Goal: Information Seeking & Learning: Learn about a topic

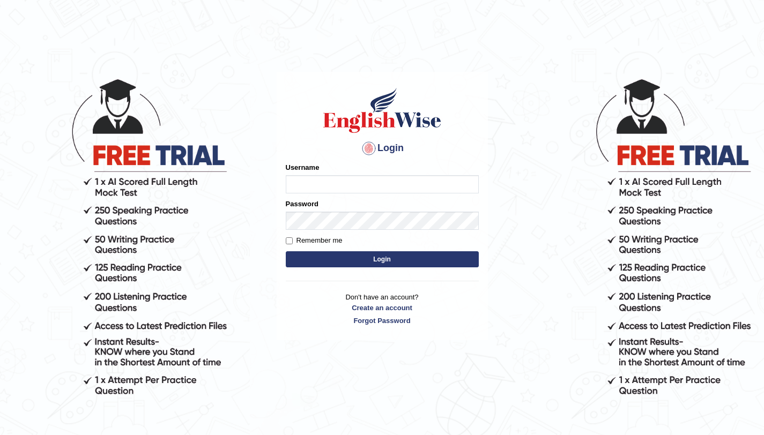
click at [315, 176] on input "Username" at bounding box center [382, 184] width 193 height 18
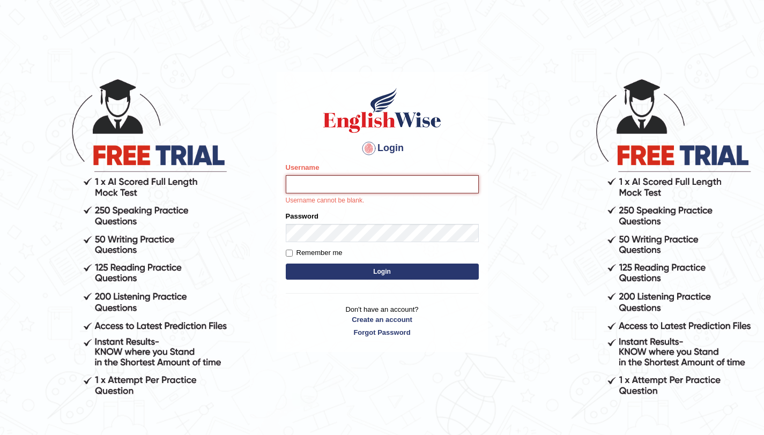
click at [320, 184] on input "Username" at bounding box center [382, 184] width 193 height 18
type input "aliahmad_parramatta"
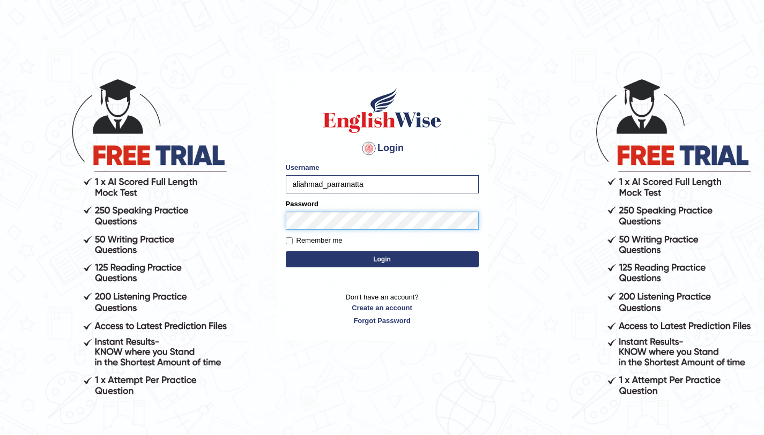
click at [286, 251] on button "Login" at bounding box center [382, 259] width 193 height 16
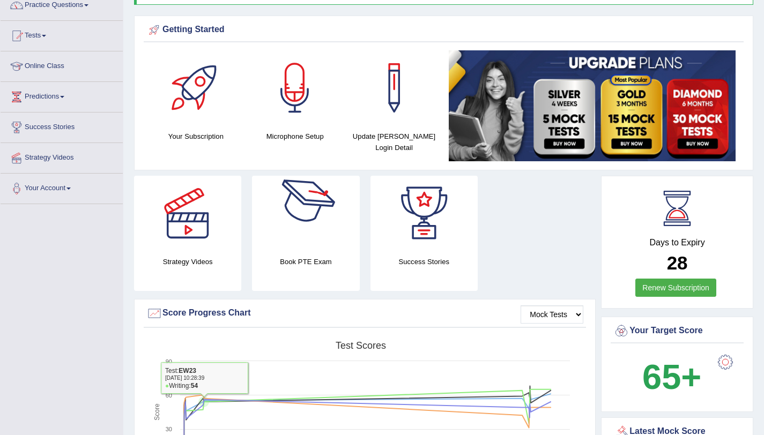
scroll to position [11, 0]
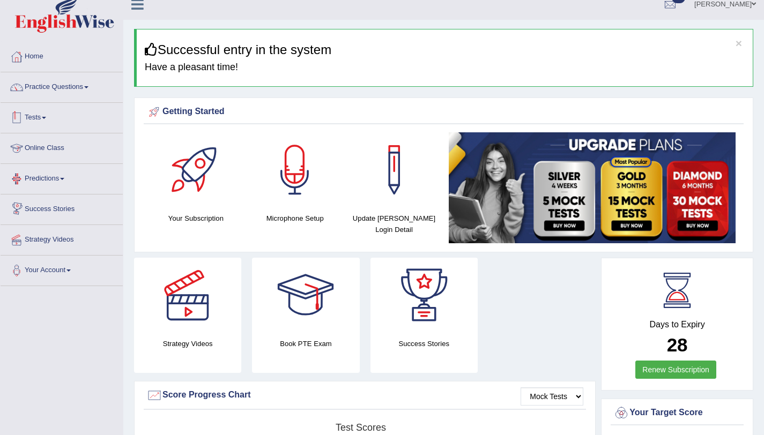
click at [42, 120] on link "Tests" at bounding box center [62, 116] width 122 height 27
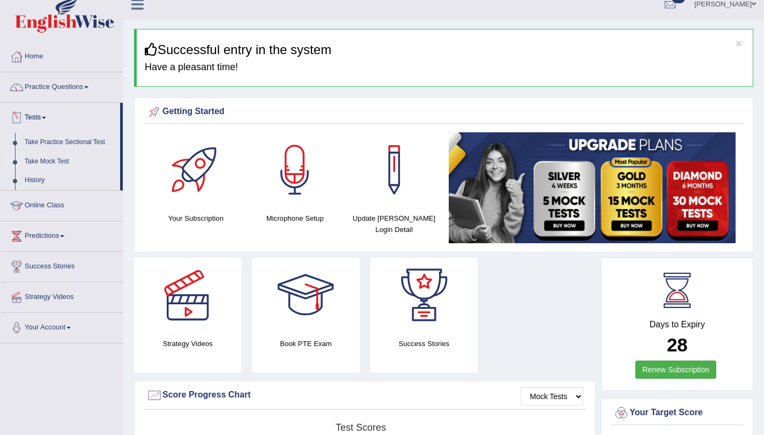
click at [70, 161] on link "Take Mock Test" at bounding box center [70, 161] width 100 height 19
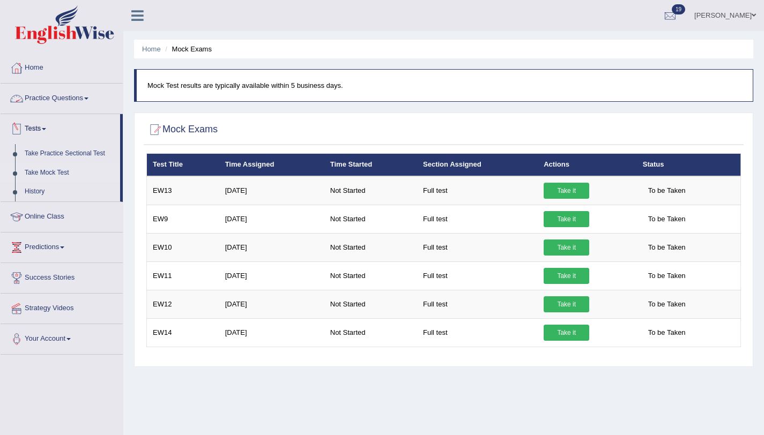
click at [43, 98] on link "Practice Questions" at bounding box center [62, 97] width 122 height 27
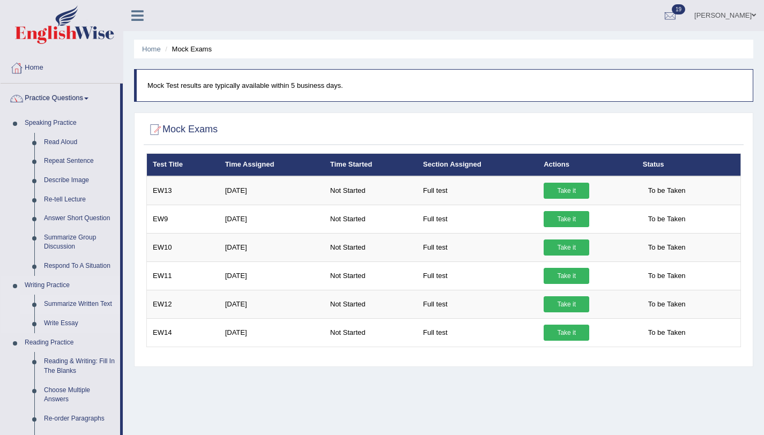
click at [66, 307] on link "Summarize Written Text" at bounding box center [79, 304] width 81 height 19
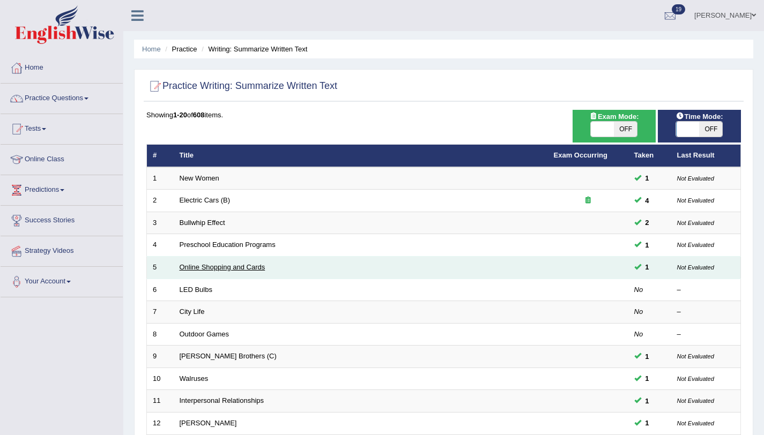
click at [189, 269] on link "Online Shopping and Cards" at bounding box center [223, 267] width 86 height 8
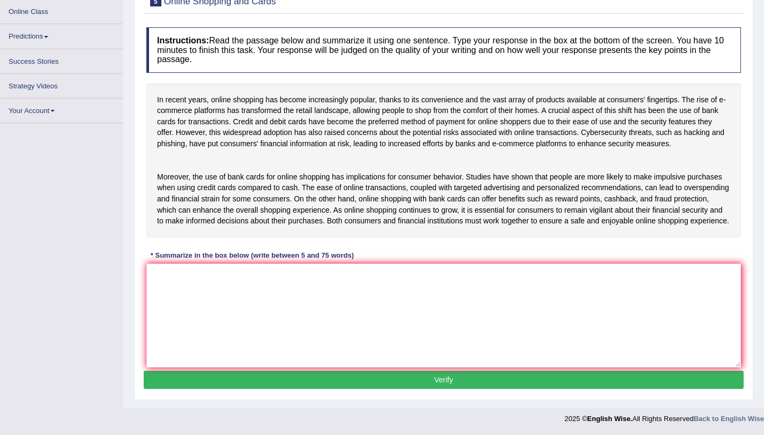
scroll to position [144, 0]
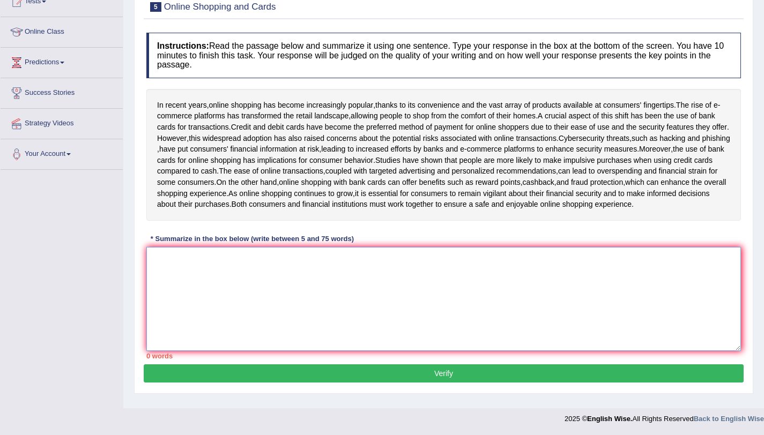
click at [276, 318] on textarea at bounding box center [443, 299] width 595 height 104
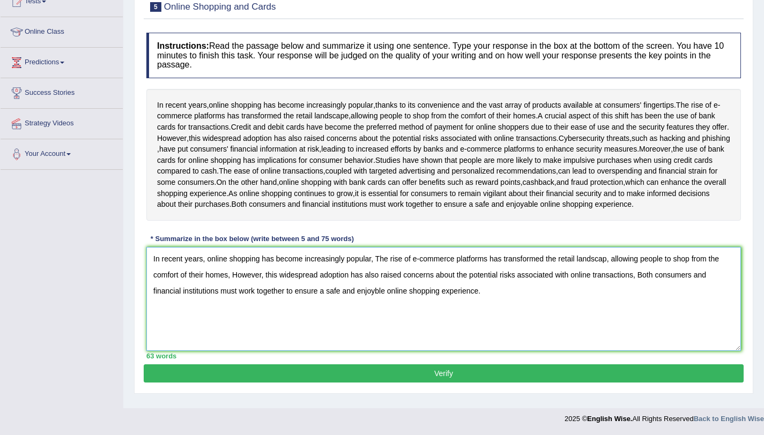
type textarea "In recent years, online shopping has become increasingly popular, The rise of e…"
click at [439, 376] on button "Verify" at bounding box center [444, 374] width 600 height 18
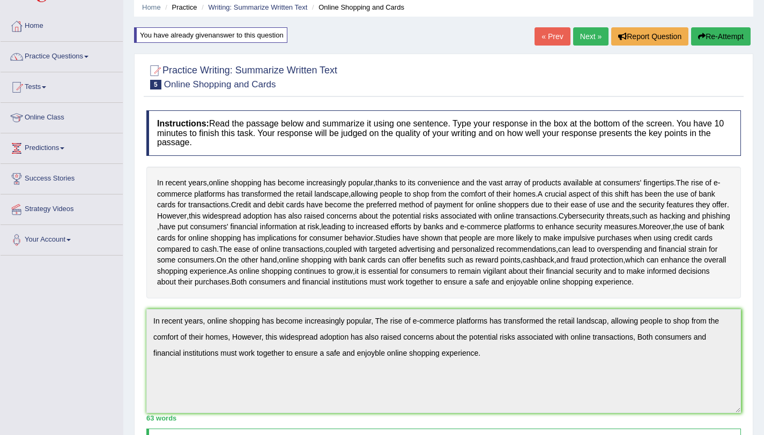
scroll to position [0, 0]
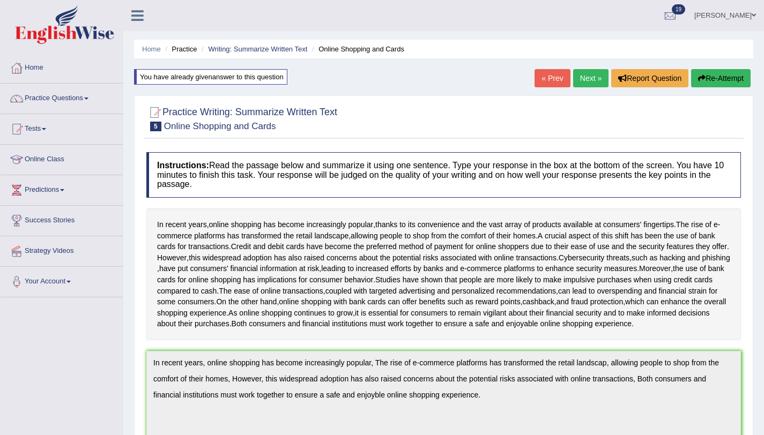
click at [704, 86] on button "Re-Attempt" at bounding box center [721, 78] width 60 height 18
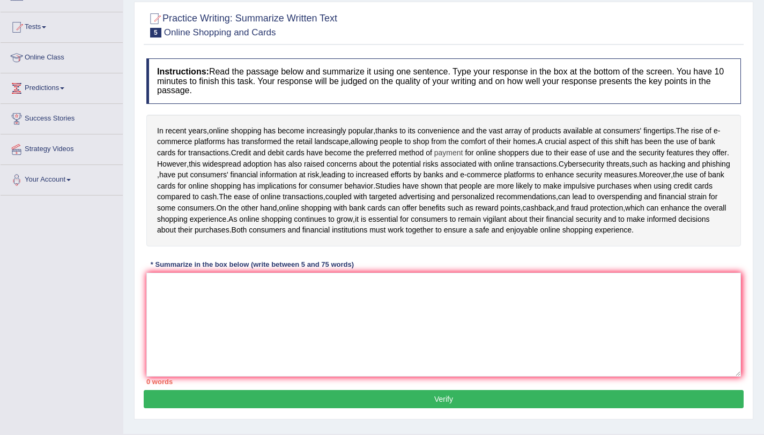
scroll to position [144, 0]
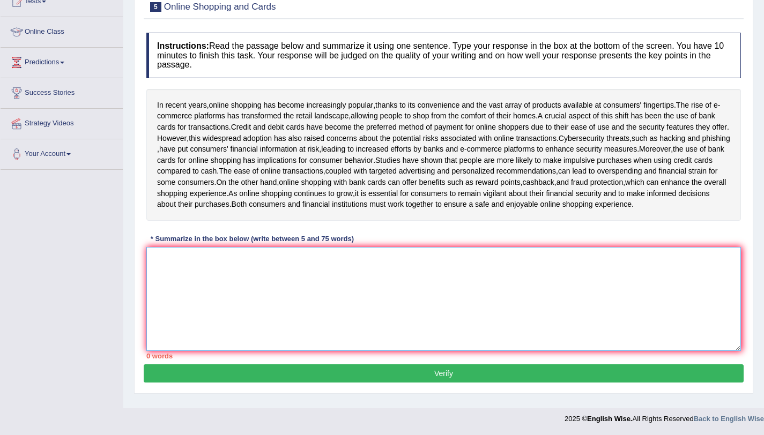
click at [422, 289] on textarea at bounding box center [443, 299] width 595 height 104
paste textarea "In recent years, online shopping has become increasingly popular, The rise of e…"
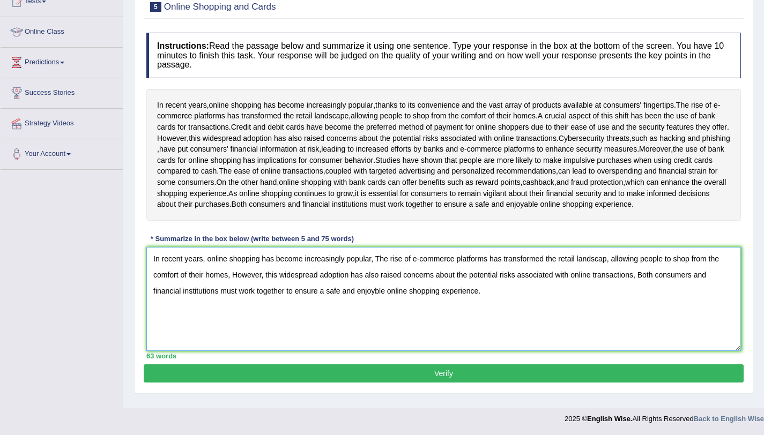
click at [610, 265] on textarea "In recent years, online shopping has become increasingly popular, The rise of e…" at bounding box center [443, 299] width 595 height 104
drag, startPoint x: 377, startPoint y: 301, endPoint x: 383, endPoint y: 300, distance: 6.0
click at [377, 301] on textarea "In recent years, online shopping has become increasingly popular, The rise of e…" at bounding box center [443, 299] width 595 height 104
type textarea "In recent years, online shopping has become increasingly popular, The rise of e…"
click at [541, 381] on button "Verify" at bounding box center [444, 374] width 600 height 18
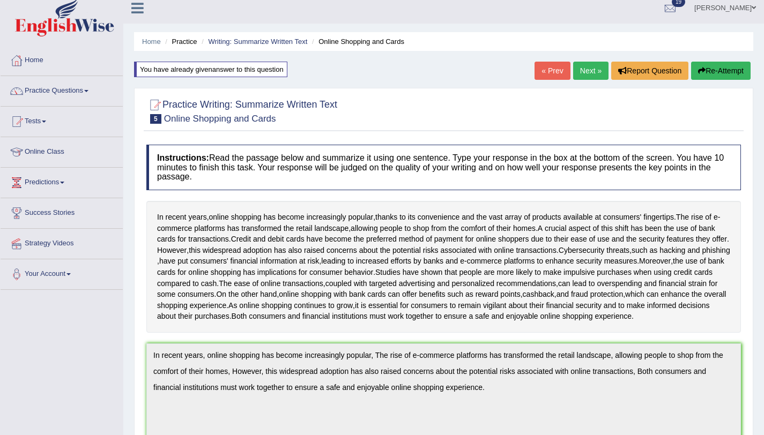
scroll to position [0, 0]
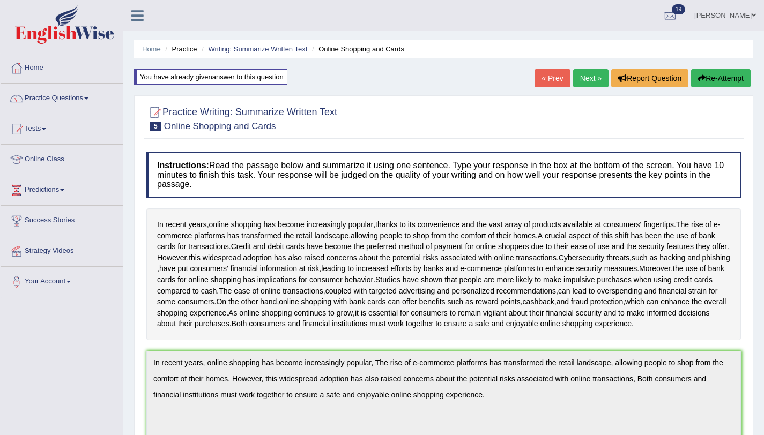
click at [55, 100] on link "Practice Questions" at bounding box center [62, 97] width 122 height 27
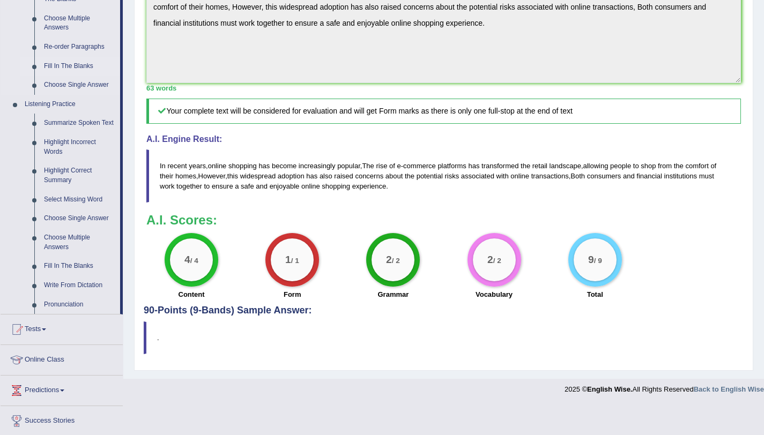
scroll to position [372, 0]
click at [65, 83] on link "Choose Single Answer" at bounding box center [79, 85] width 81 height 19
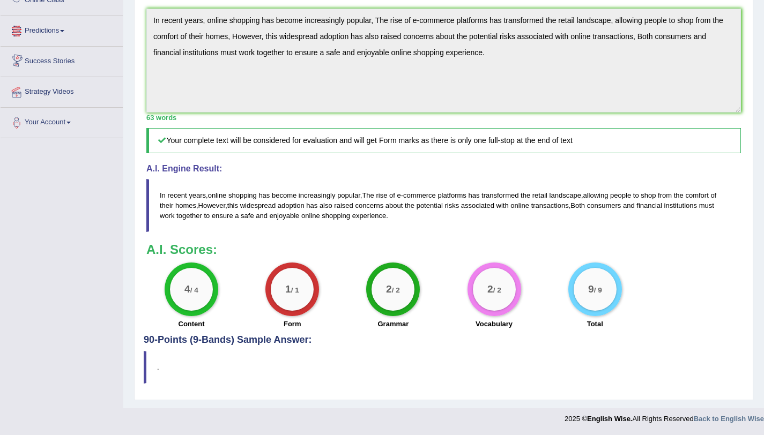
scroll to position [422, 0]
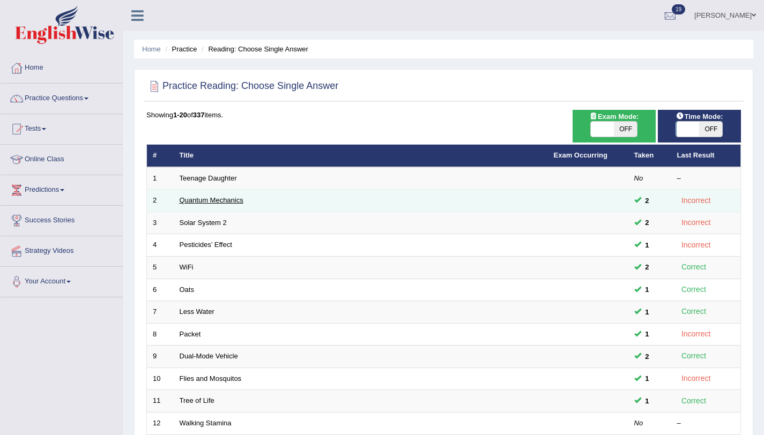
click at [190, 199] on link "Quantum Mechanics" at bounding box center [212, 200] width 64 height 8
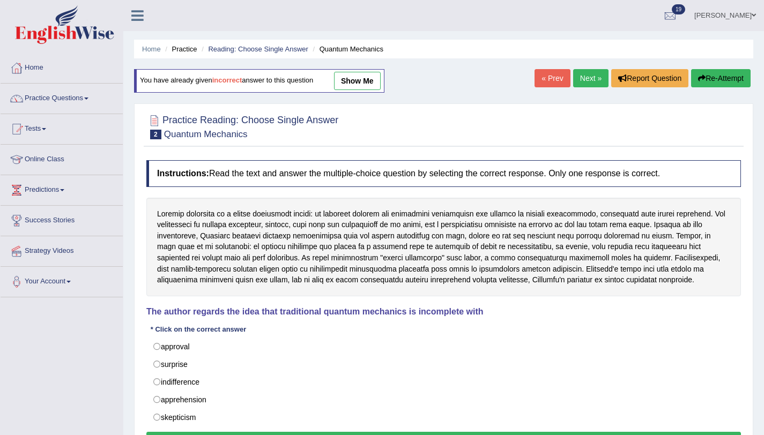
scroll to position [128, 0]
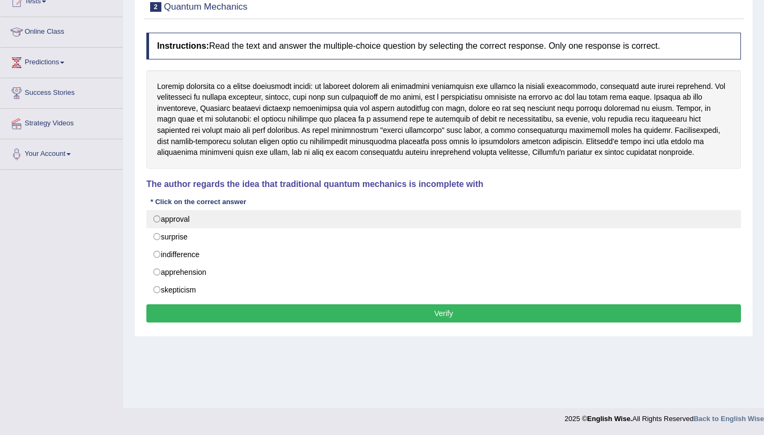
click at [158, 221] on label "approval" at bounding box center [443, 219] width 595 height 18
radio input "true"
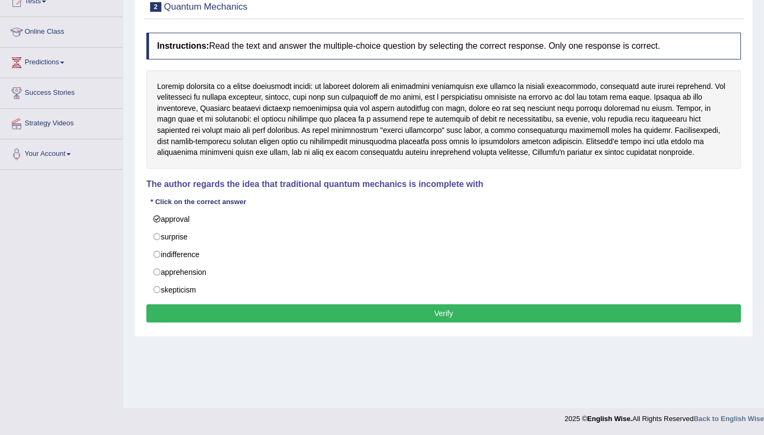
click at [184, 317] on button "Verify" at bounding box center [443, 314] width 595 height 18
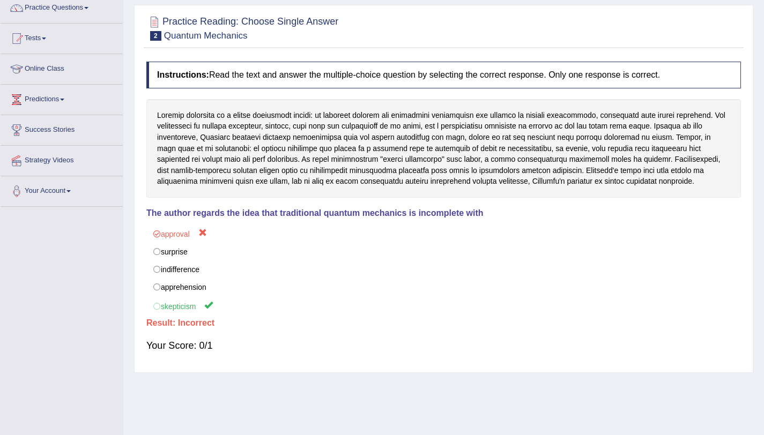
scroll to position [26, 0]
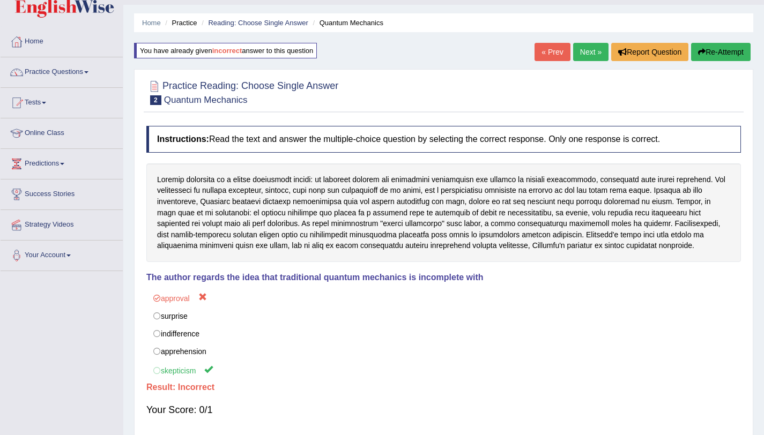
click at [583, 52] on link "Next »" at bounding box center [590, 52] width 35 height 18
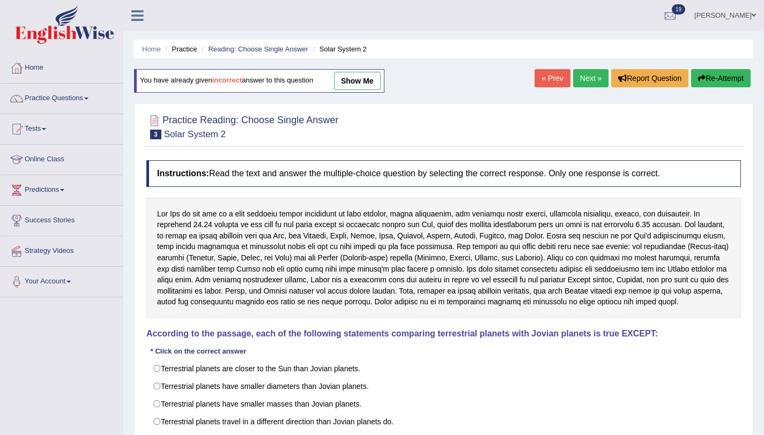
scroll to position [128, 0]
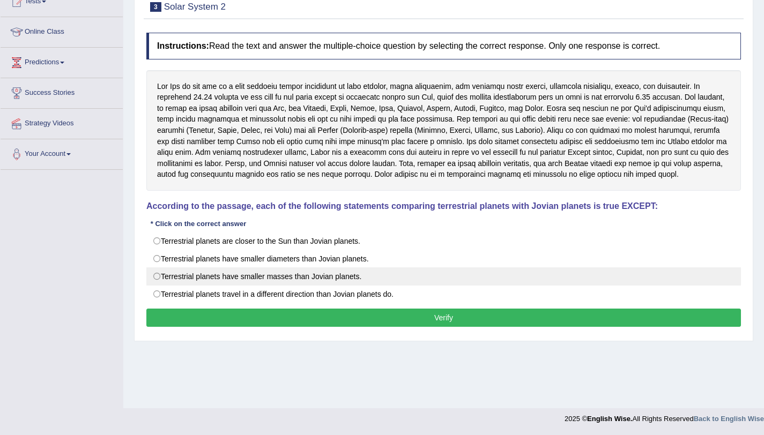
click at [158, 277] on label "Terrestrial planets have smaller masses than Jovian planets." at bounding box center [443, 277] width 595 height 18
radio input "true"
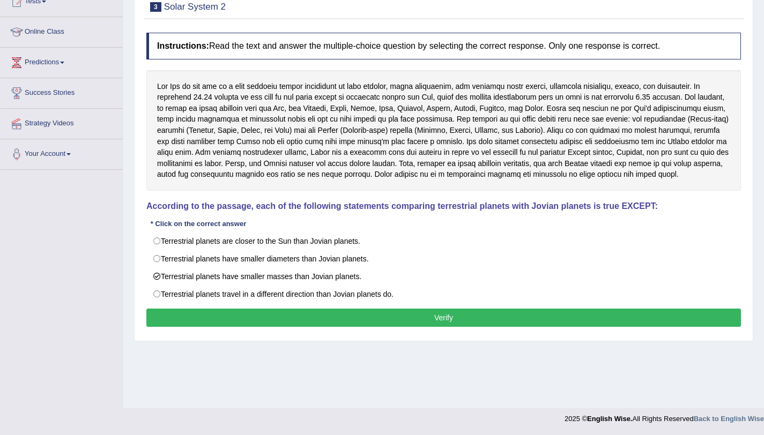
click at [168, 314] on button "Verify" at bounding box center [443, 318] width 595 height 18
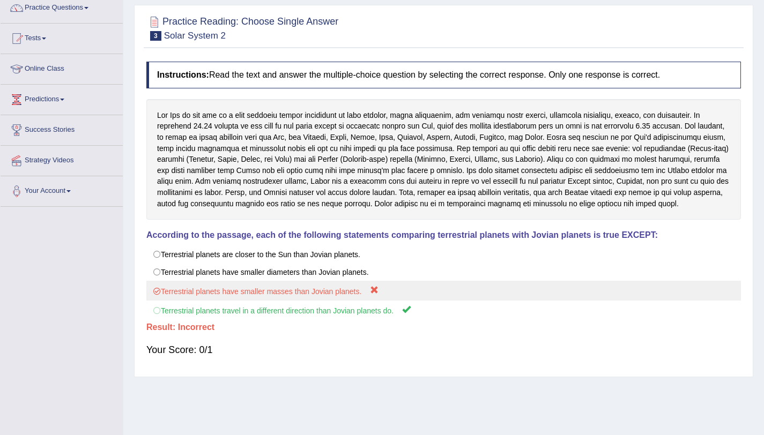
scroll to position [0, 0]
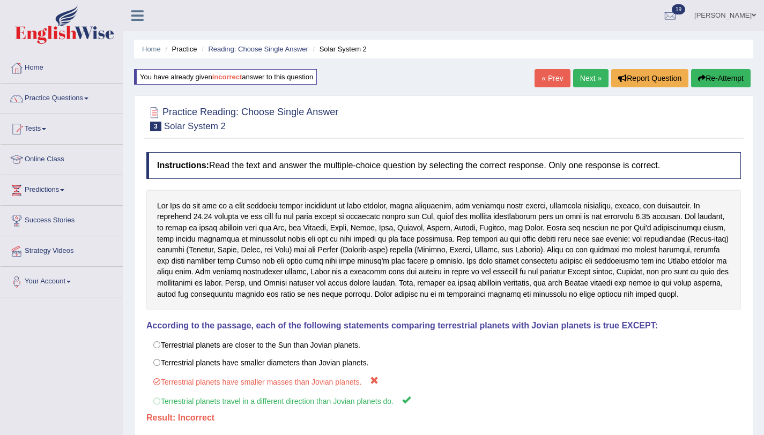
click at [586, 84] on link "Next »" at bounding box center [590, 78] width 35 height 18
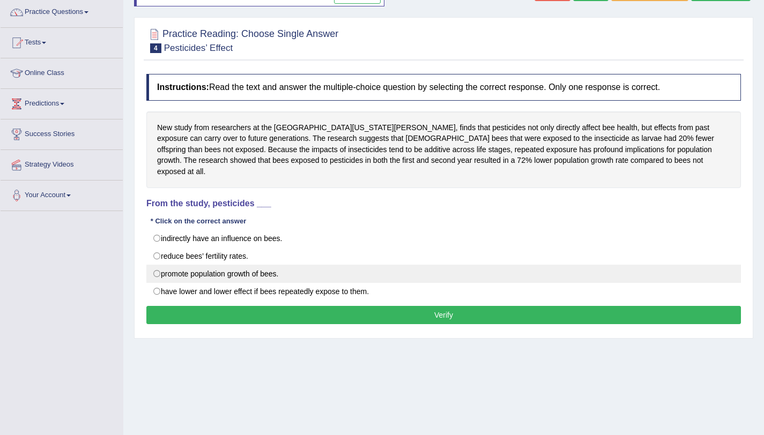
scroll to position [128, 0]
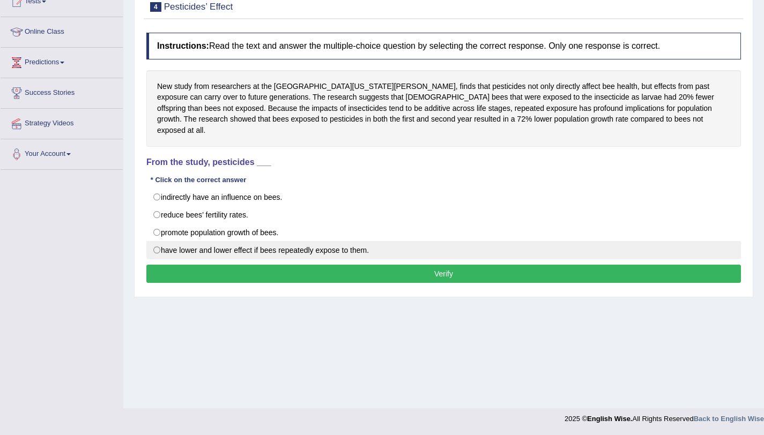
click at [157, 242] on label "have lower and lower effect if bees repeatedly expose to them." at bounding box center [443, 250] width 595 height 18
radio input "true"
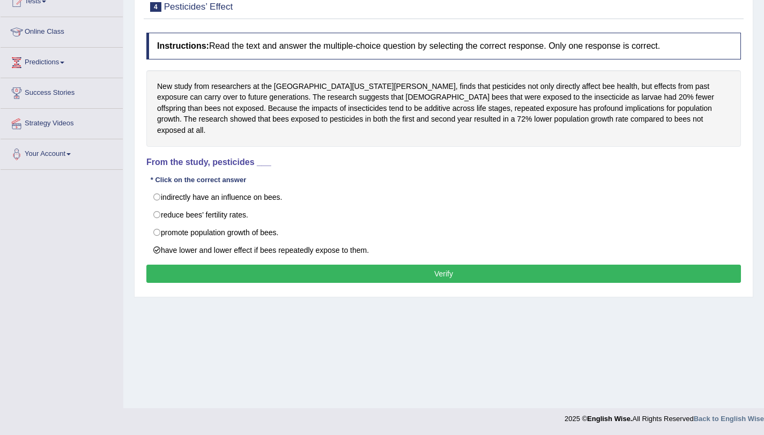
click at [155, 266] on button "Verify" at bounding box center [443, 274] width 595 height 18
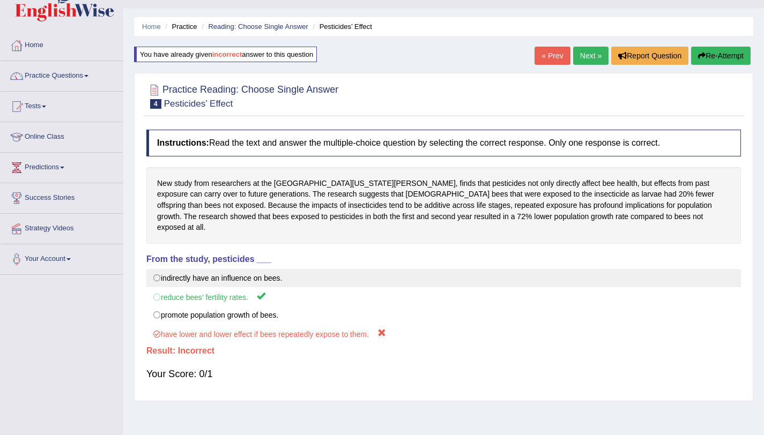
scroll to position [0, 0]
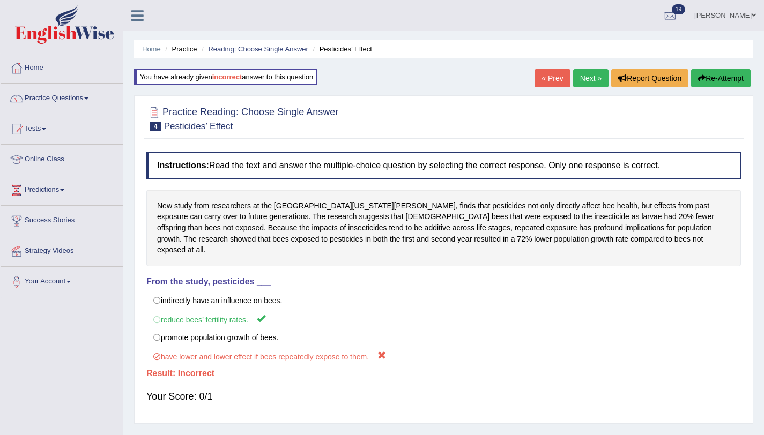
click at [576, 77] on link "Next »" at bounding box center [590, 78] width 35 height 18
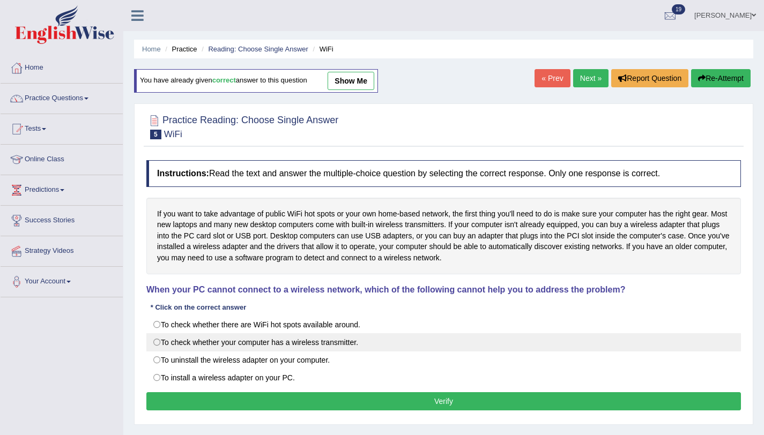
click at [159, 341] on label "To check whether your computer has a wireless transmitter." at bounding box center [443, 342] width 595 height 18
radio input "true"
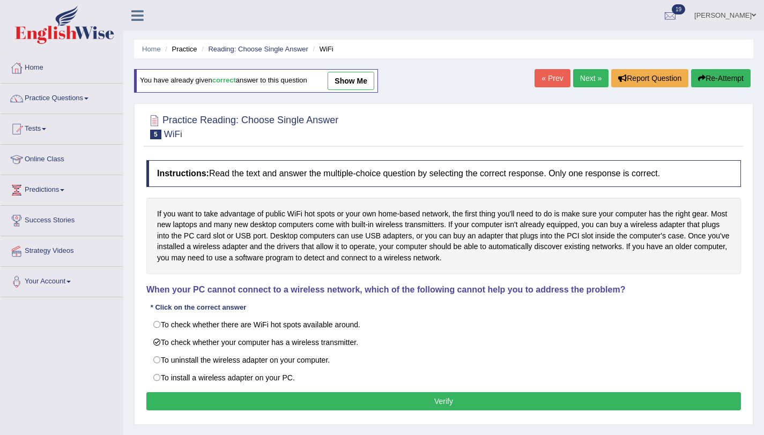
click at [175, 399] on button "Verify" at bounding box center [443, 401] width 595 height 18
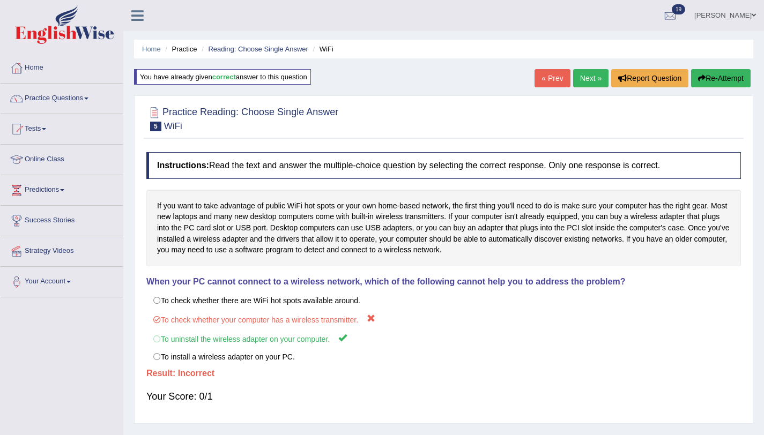
click at [580, 79] on link "Next »" at bounding box center [590, 78] width 35 height 18
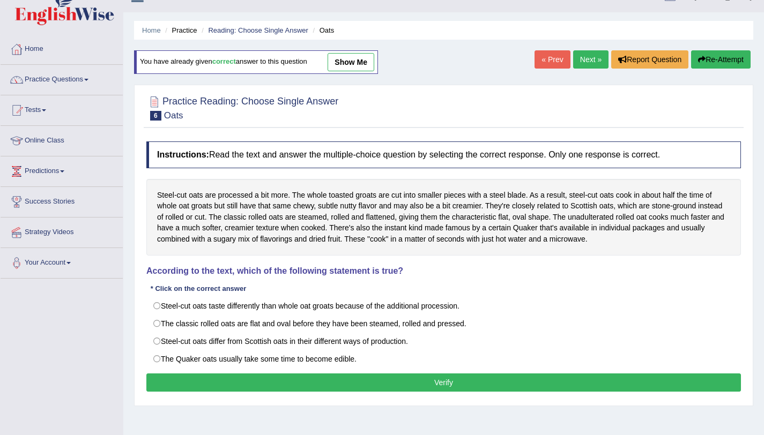
scroll to position [19, 0]
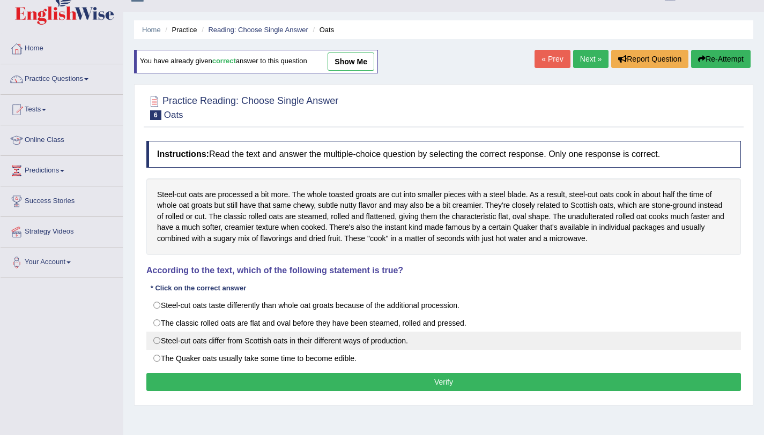
click at [162, 340] on label "Steel-cut oats differ from Scottish oats in their different ways of production." at bounding box center [443, 341] width 595 height 18
radio input "true"
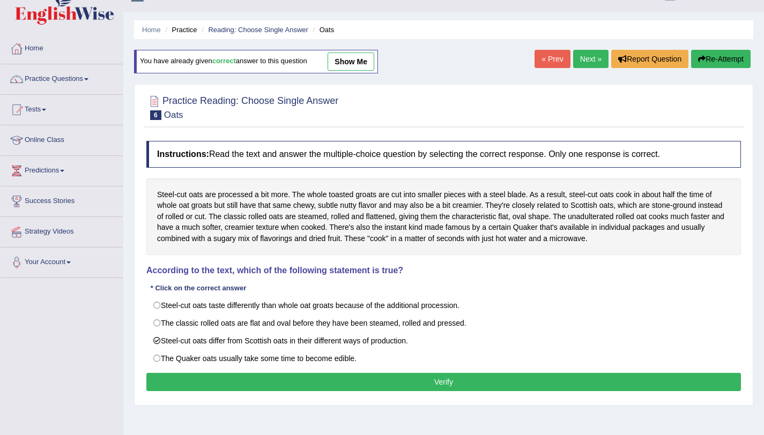
click at [190, 383] on button "Verify" at bounding box center [443, 382] width 595 height 18
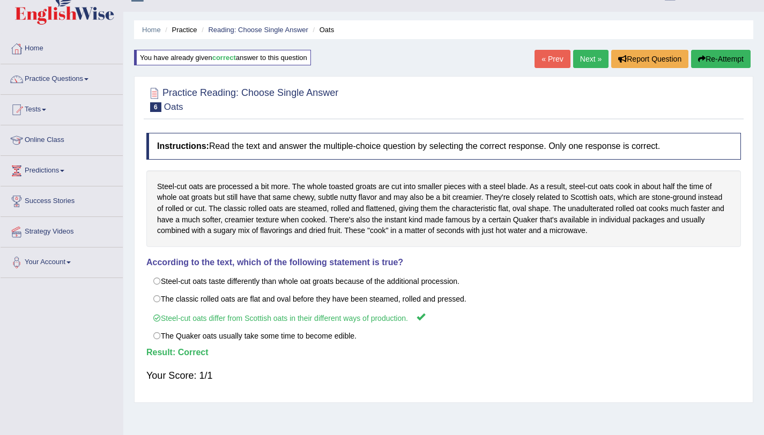
scroll to position [0, 0]
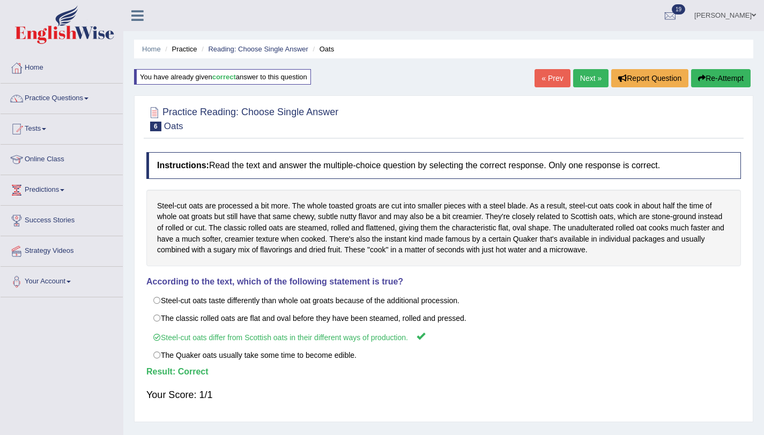
click at [584, 79] on link "Next »" at bounding box center [590, 78] width 35 height 18
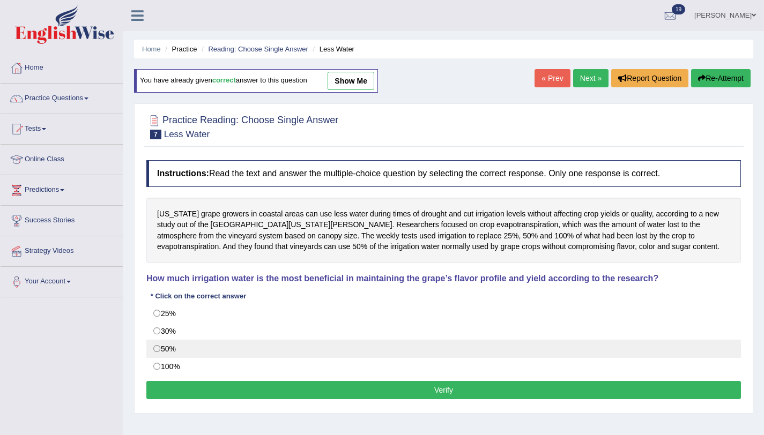
click at [160, 352] on label "50%" at bounding box center [443, 349] width 595 height 18
radio input "true"
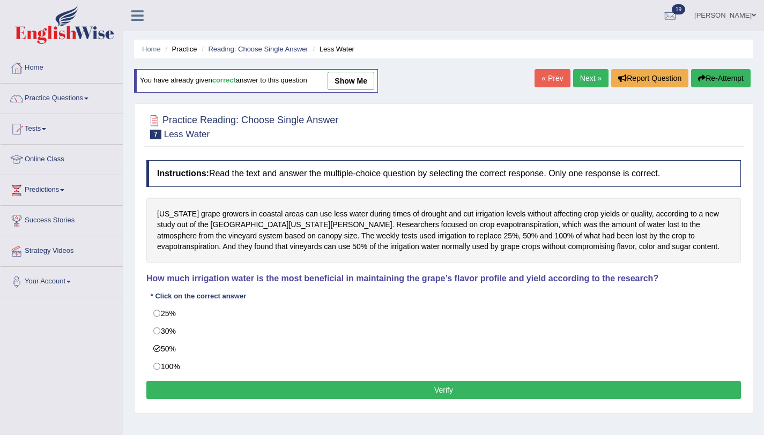
click at [226, 387] on button "Verify" at bounding box center [443, 390] width 595 height 18
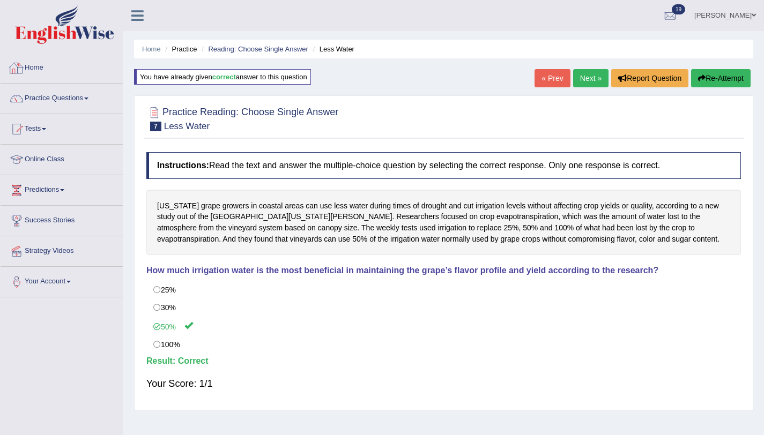
click at [32, 63] on link "Home" at bounding box center [62, 66] width 122 height 27
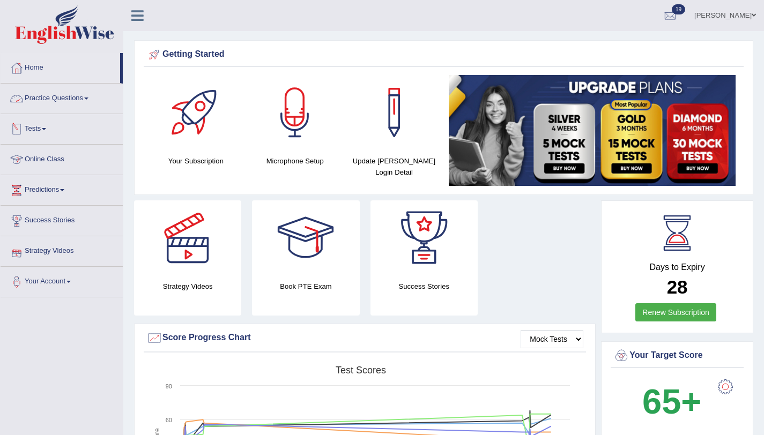
click at [81, 97] on link "Practice Questions" at bounding box center [62, 97] width 122 height 27
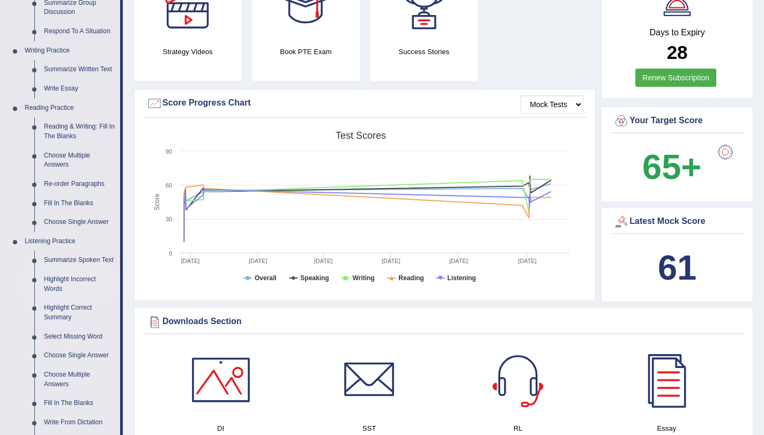
scroll to position [235, 0]
click at [65, 184] on link "Re-order Paragraphs" at bounding box center [79, 183] width 81 height 19
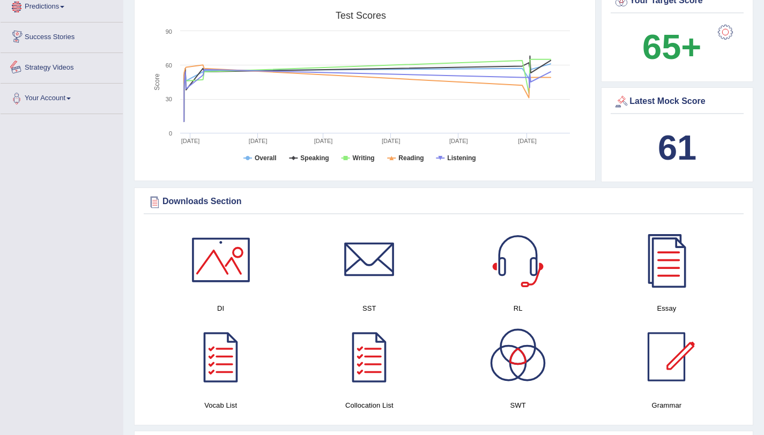
scroll to position [419, 0]
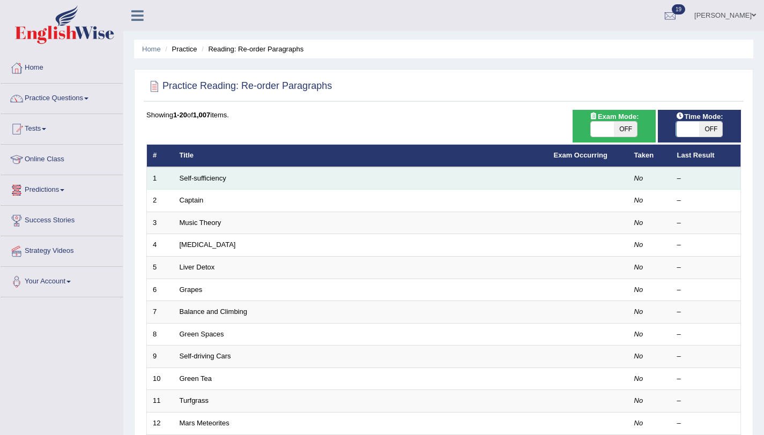
click at [178, 180] on td "Self-sufficiency" at bounding box center [361, 178] width 374 height 23
click at [206, 176] on link "Self-sufficiency" at bounding box center [203, 178] width 47 height 8
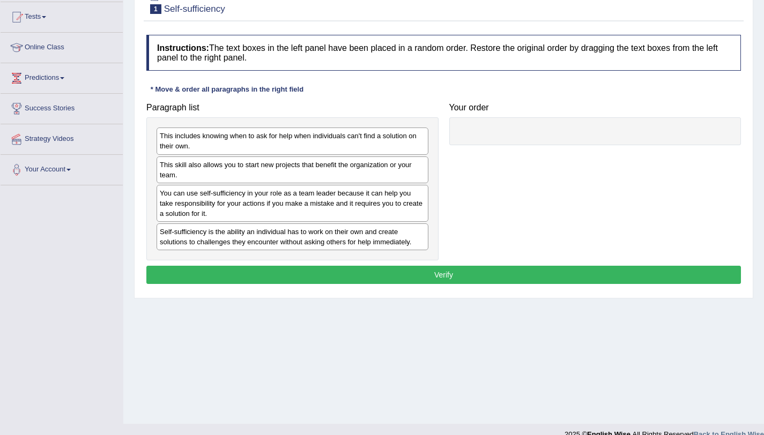
scroll to position [128, 0]
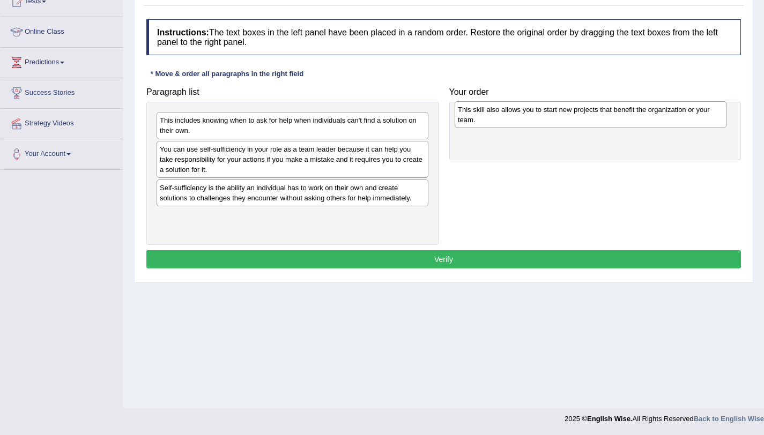
drag, startPoint x: 226, startPoint y: 150, endPoint x: 524, endPoint y: 110, distance: 300.7
click at [524, 110] on div "This skill also allows you to start new projects that benefit the organization …" at bounding box center [591, 114] width 272 height 27
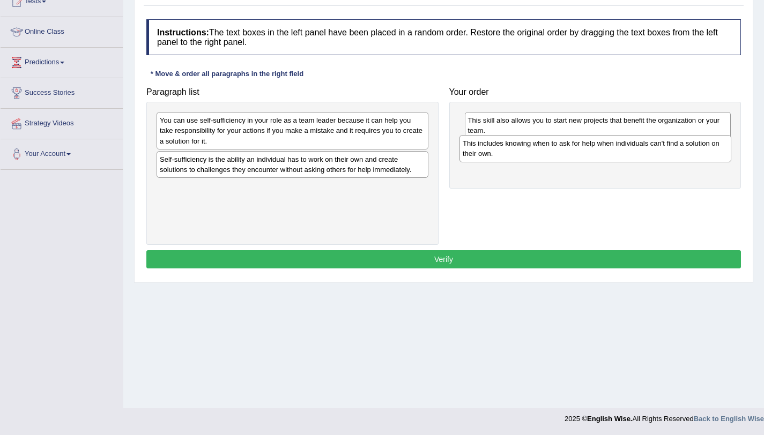
drag, startPoint x: 192, startPoint y: 119, endPoint x: 496, endPoint y: 142, distance: 304.9
click at [496, 142] on div "This includes knowing when to ask for help when individuals can't find a soluti…" at bounding box center [595, 148] width 272 height 27
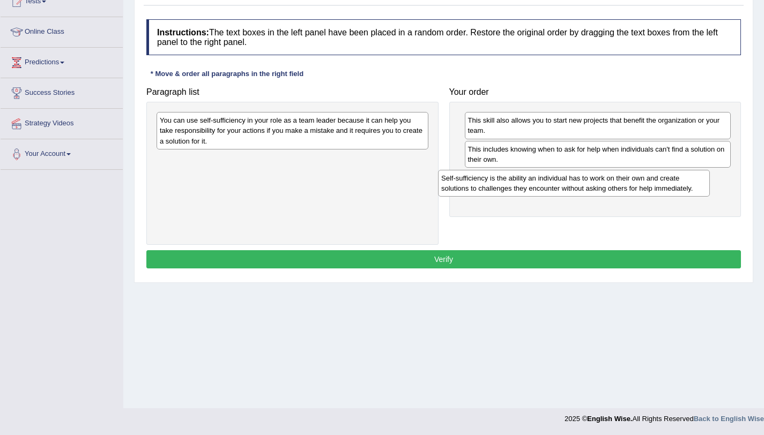
drag, startPoint x: 177, startPoint y: 168, endPoint x: 496, endPoint y: 183, distance: 318.8
click at [496, 183] on div "Self-sufficiency is the ability an individual has to work on their own and crea…" at bounding box center [574, 183] width 272 height 27
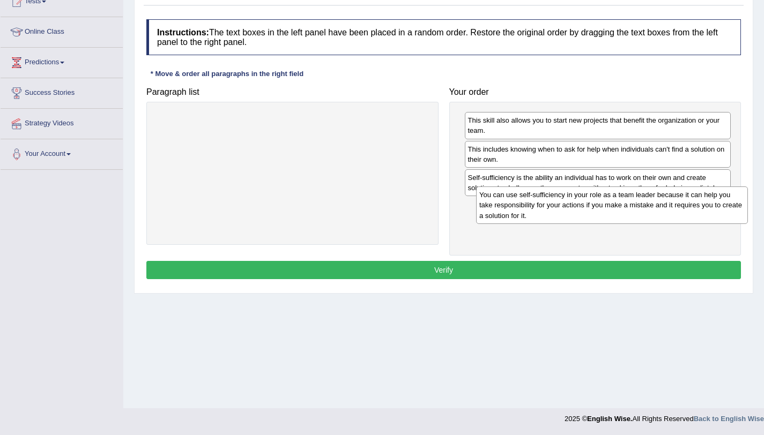
drag, startPoint x: 286, startPoint y: 135, endPoint x: 628, endPoint y: 220, distance: 352.1
click at [628, 220] on div "You can use self-sufficiency in your role as a team leader because it can help …" at bounding box center [612, 205] width 272 height 37
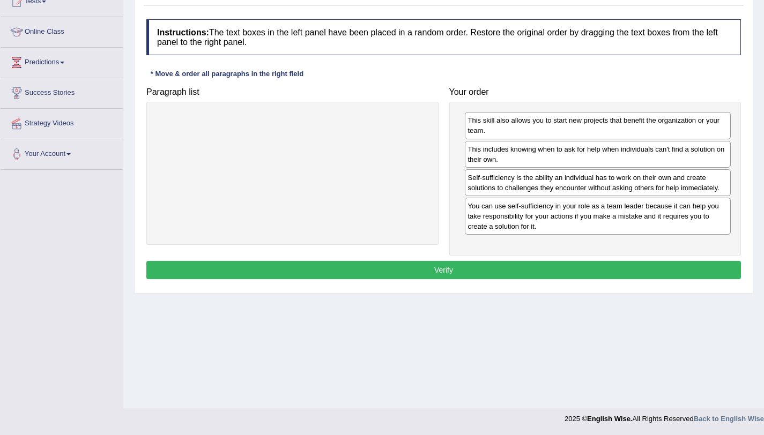
click at [583, 264] on button "Verify" at bounding box center [443, 270] width 595 height 18
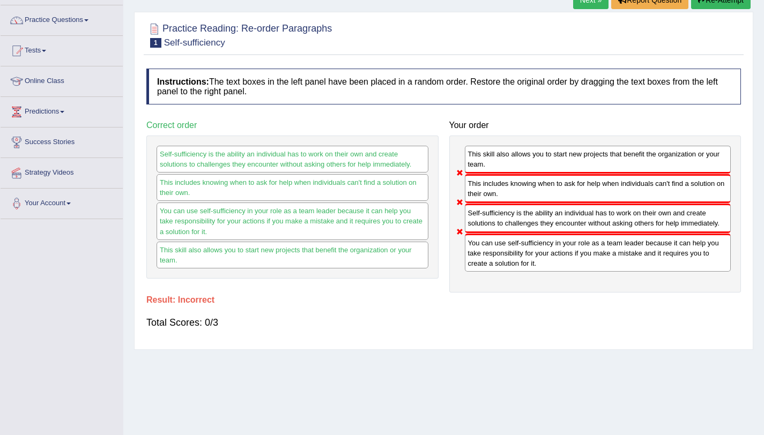
scroll to position [18, 0]
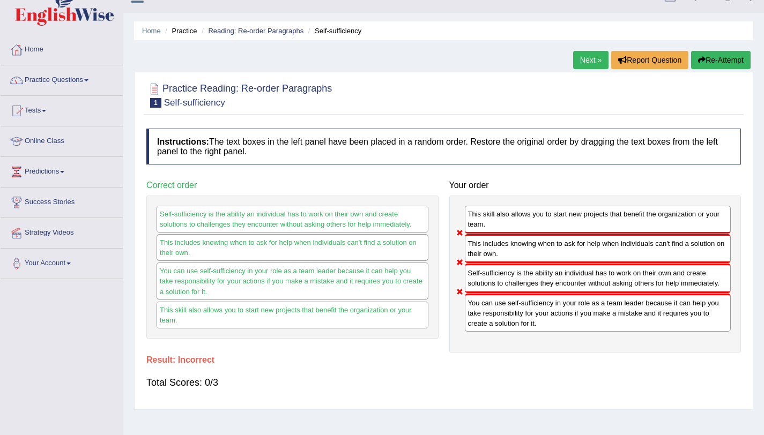
click at [698, 62] on icon "button" at bounding box center [702, 60] width 8 height 8
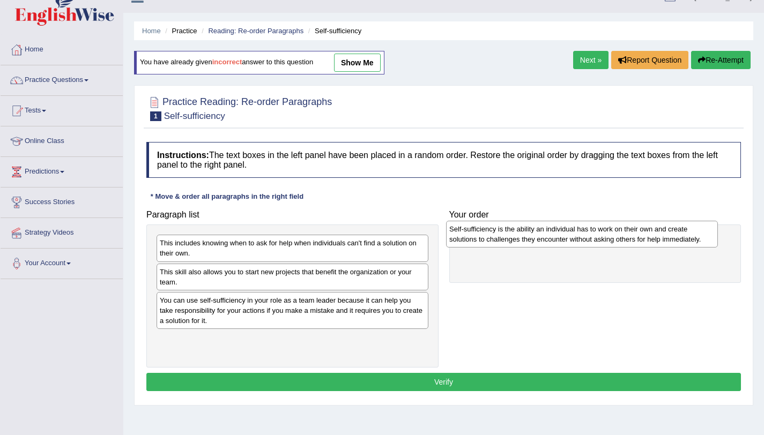
drag, startPoint x: 182, startPoint y: 343, endPoint x: 471, endPoint y: 233, distance: 309.9
click at [471, 233] on div "Self-sufficiency is the ability an individual has to work on their own and crea…" at bounding box center [582, 234] width 272 height 27
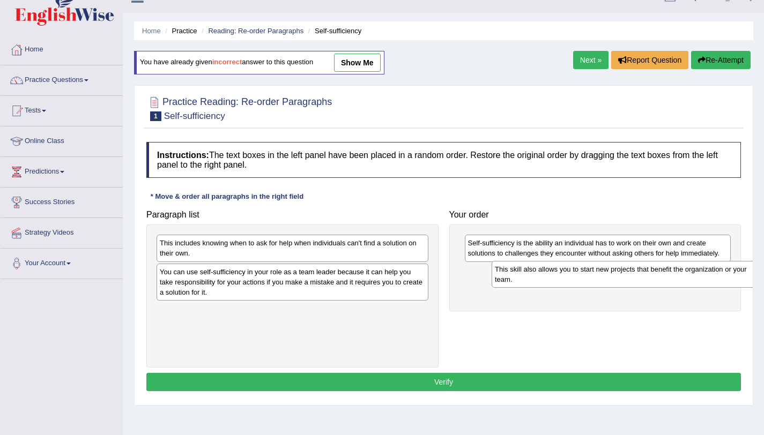
drag, startPoint x: 205, startPoint y: 275, endPoint x: 527, endPoint y: 269, distance: 321.8
click at [527, 269] on div "This skill also allows you to start new projects that benefit the organization …" at bounding box center [628, 274] width 272 height 27
click at [517, 266] on div "This skill also allows you to start new projects that benefit the organization …" at bounding box center [606, 275] width 272 height 27
click at [289, 247] on div "This includes knowing when to ask for help when individuals can't find a soluti…" at bounding box center [293, 248] width 272 height 27
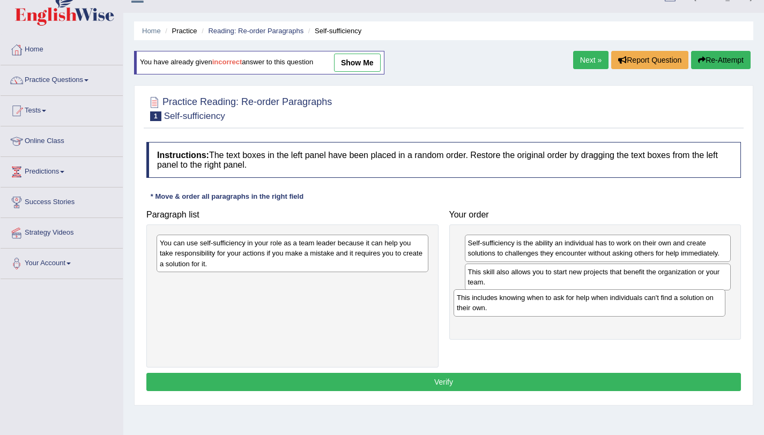
drag, startPoint x: 290, startPoint y: 247, endPoint x: 586, endPoint y: 301, distance: 301.4
click at [586, 301] on div "This includes knowing when to ask for help when individuals can't find a soluti…" at bounding box center [590, 303] width 272 height 27
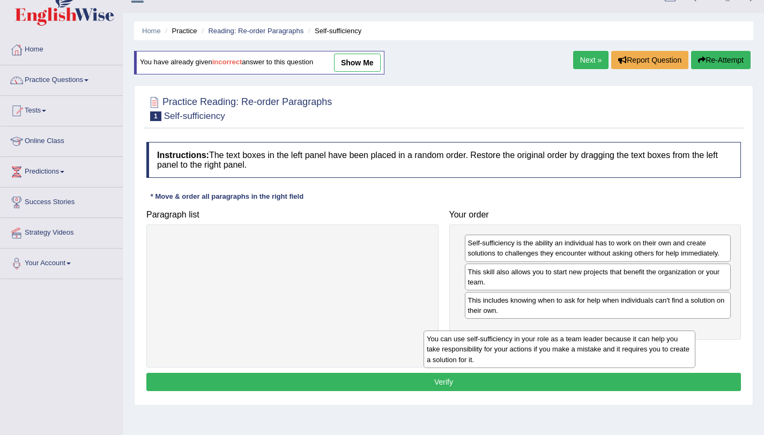
drag, startPoint x: 440, startPoint y: 296, endPoint x: 679, endPoint y: 361, distance: 248.3
click at [679, 361] on div "You can use self-sufficiency in your role as a team leader because it can help …" at bounding box center [560, 349] width 272 height 37
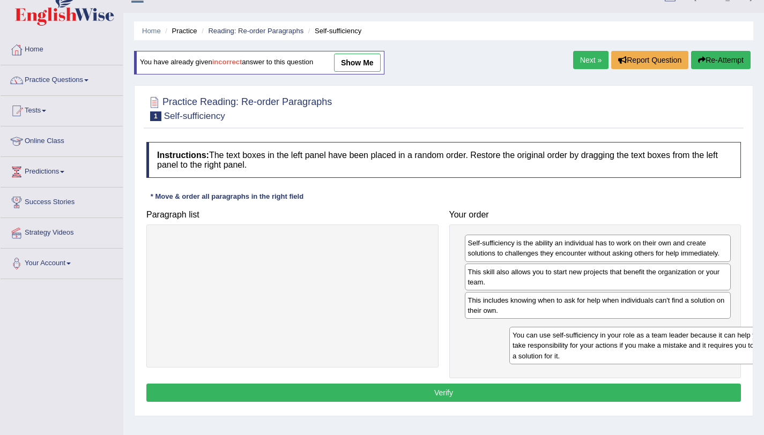
drag, startPoint x: 345, startPoint y: 279, endPoint x: 681, endPoint y: 356, distance: 344.3
click at [690, 361] on div "You can use self-sufficiency in your role as a team leader because it can help …" at bounding box center [645, 345] width 272 height 37
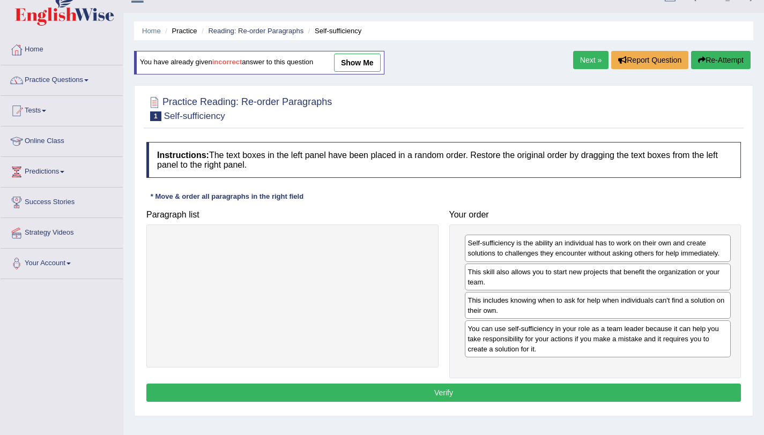
click at [630, 391] on button "Verify" at bounding box center [443, 393] width 595 height 18
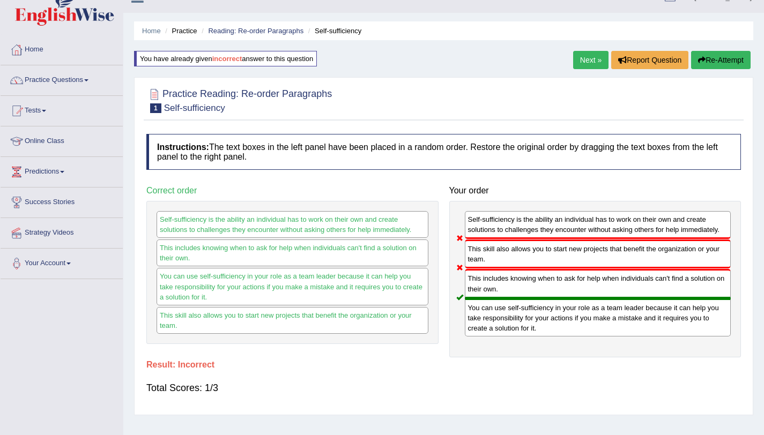
click at [694, 62] on button "Re-Attempt" at bounding box center [721, 60] width 60 height 18
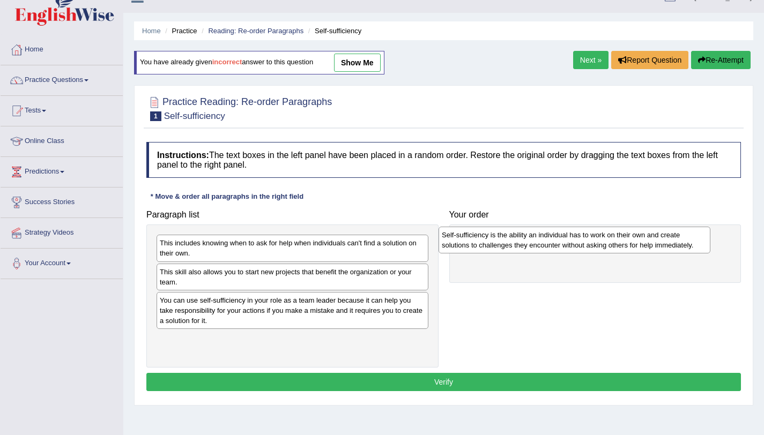
drag, startPoint x: 189, startPoint y: 342, endPoint x: 468, endPoint y: 240, distance: 296.8
click at [468, 240] on div "Self-sufficiency is the ability an individual has to work on their own and crea…" at bounding box center [575, 240] width 272 height 27
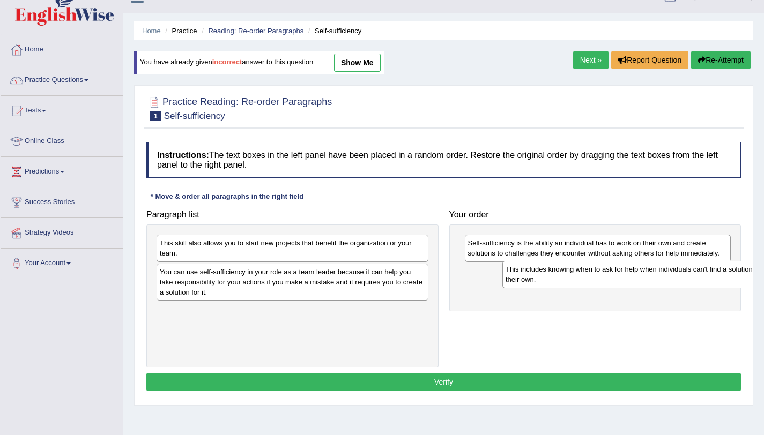
drag, startPoint x: 220, startPoint y: 249, endPoint x: 546, endPoint y: 271, distance: 327.3
click at [551, 273] on div "This includes knowing when to ask for help when individuals can't find a soluti…" at bounding box center [638, 274] width 272 height 27
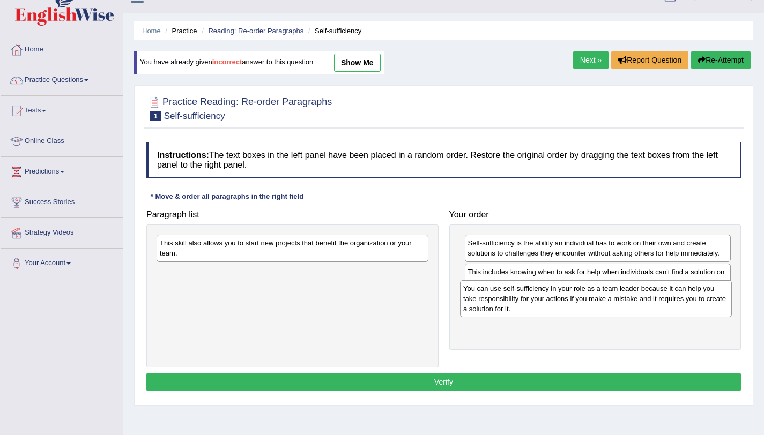
drag, startPoint x: 310, startPoint y: 271, endPoint x: 613, endPoint y: 287, distance: 303.3
click at [613, 287] on div "You can use self-sufficiency in your role as a team leader because it can help …" at bounding box center [596, 298] width 272 height 37
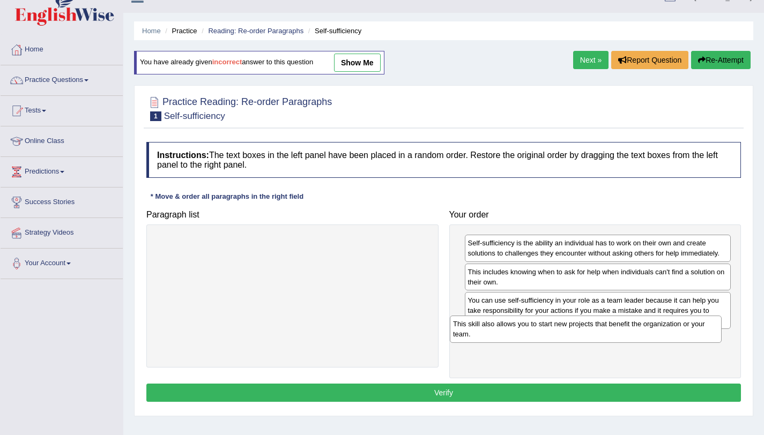
drag, startPoint x: 321, startPoint y: 250, endPoint x: 611, endPoint y: 344, distance: 304.9
click at [611, 343] on div "This skill also allows you to start new projects that benefit the organization …" at bounding box center [586, 329] width 272 height 27
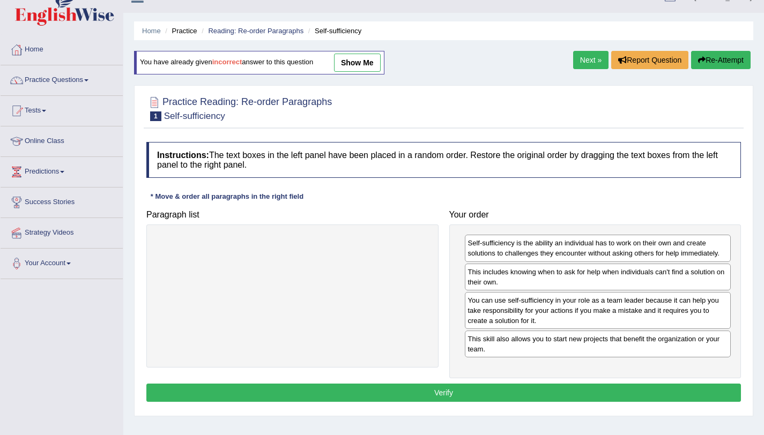
click at [581, 398] on button "Verify" at bounding box center [443, 393] width 595 height 18
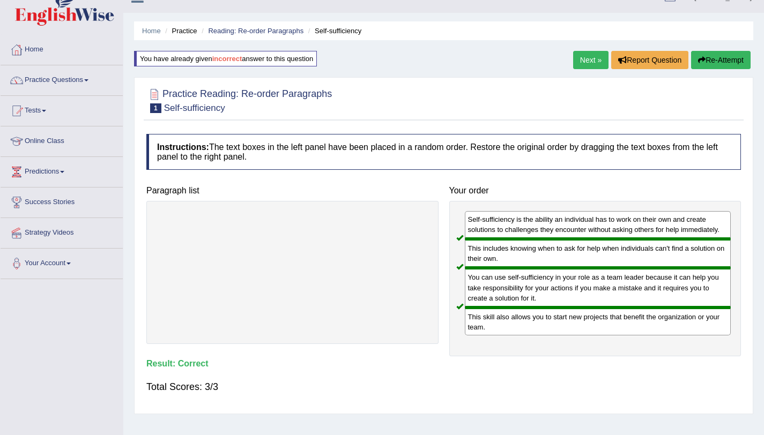
click at [591, 66] on link "Next »" at bounding box center [590, 60] width 35 height 18
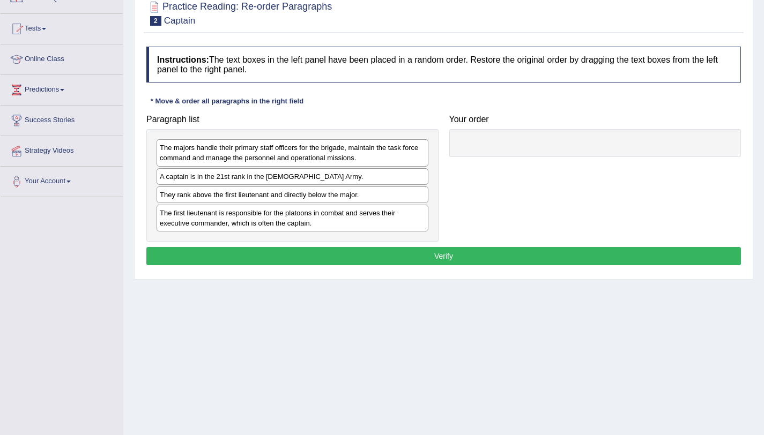
scroll to position [128, 0]
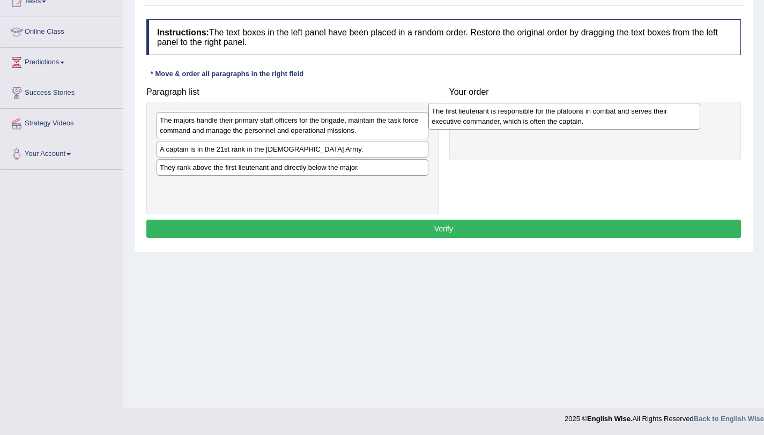
drag, startPoint x: 245, startPoint y: 190, endPoint x: 517, endPoint y: 116, distance: 281.9
click at [517, 116] on div "The first lieutenant is responsible for the platoons in combat and serves their…" at bounding box center [564, 116] width 272 height 27
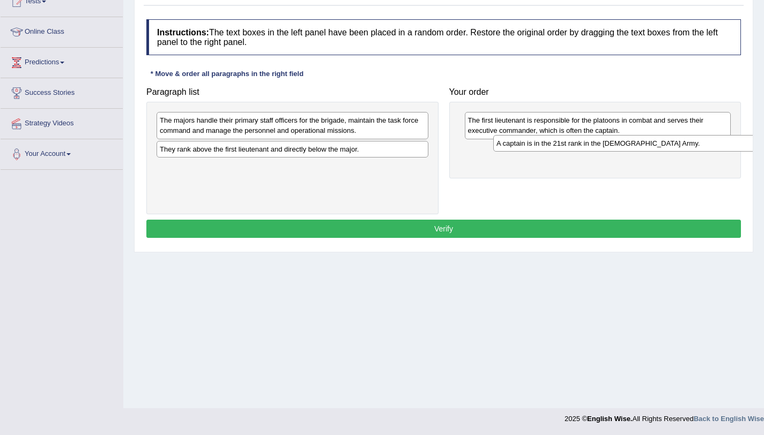
drag, startPoint x: 249, startPoint y: 149, endPoint x: 537, endPoint y: 151, distance: 287.9
click at [537, 151] on div "A captain is in the 21st rank in the US Army." at bounding box center [629, 143] width 272 height 17
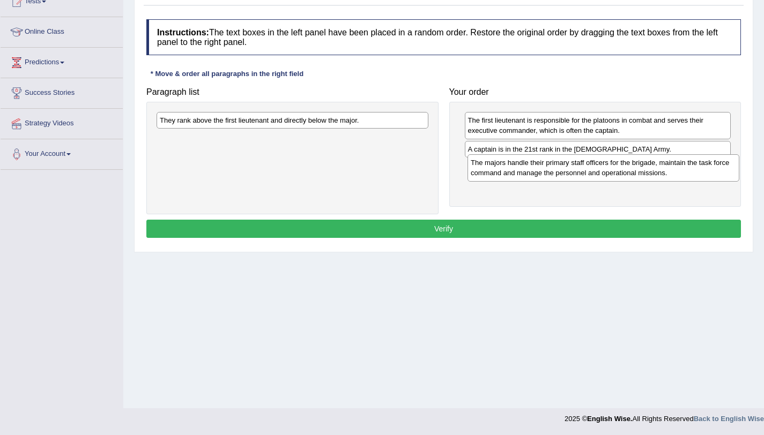
drag, startPoint x: 273, startPoint y: 128, endPoint x: 584, endPoint y: 170, distance: 313.8
click at [584, 170] on div "The majors handle their primary staff officers for the brigade, maintain the ta…" at bounding box center [604, 167] width 272 height 27
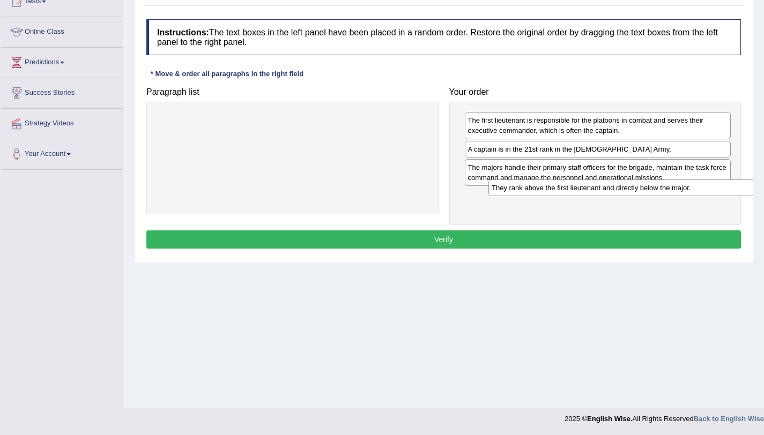
drag, startPoint x: 365, startPoint y: 117, endPoint x: 696, endPoint y: 183, distance: 337.8
click at [696, 183] on div "They rank above the first lieutenant and directly below the major." at bounding box center [624, 188] width 272 height 17
click at [663, 236] on button "Verify" at bounding box center [443, 240] width 595 height 18
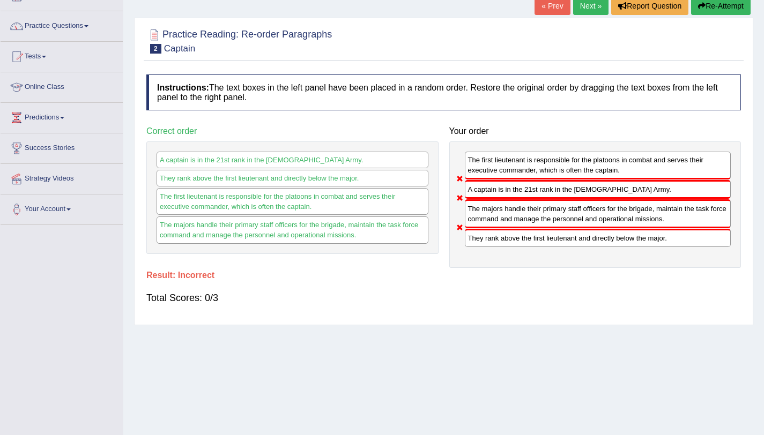
scroll to position [0, 0]
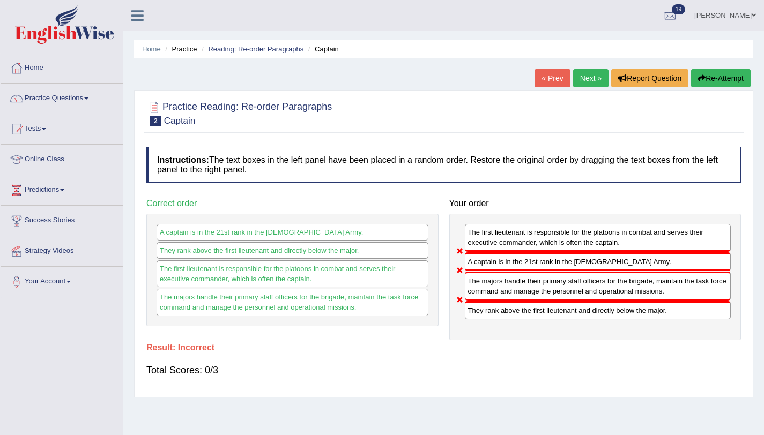
click at [717, 85] on button "Re-Attempt" at bounding box center [721, 78] width 60 height 18
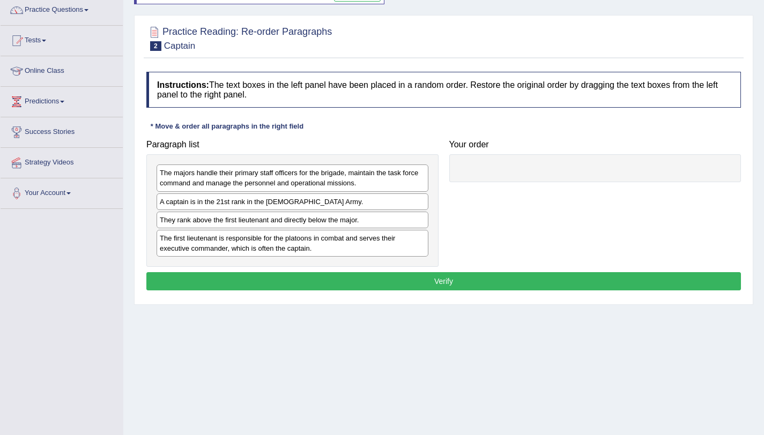
scroll to position [92, 0]
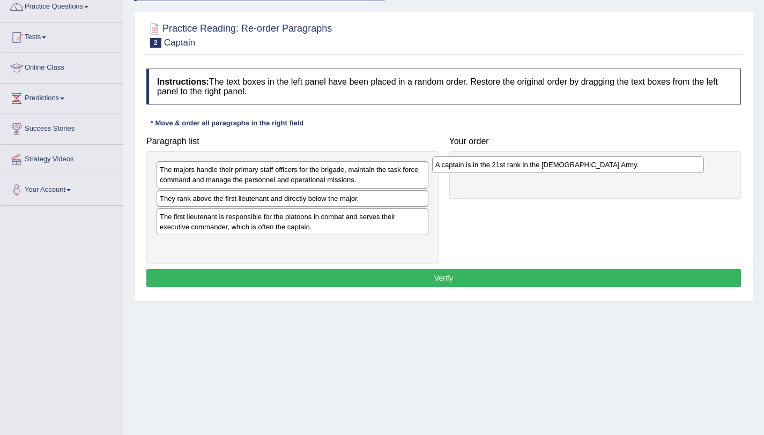
drag, startPoint x: 244, startPoint y: 201, endPoint x: 520, endPoint y: 167, distance: 277.6
click at [520, 167] on div "A captain is in the 21st rank in the [DEMOGRAPHIC_DATA] Army." at bounding box center [568, 165] width 272 height 17
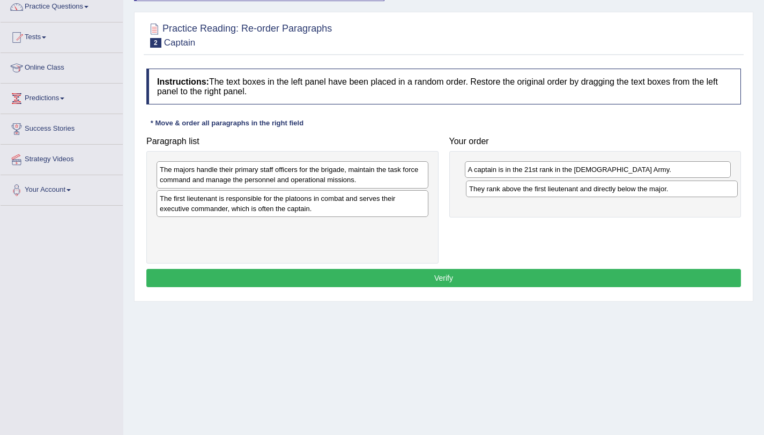
drag, startPoint x: 264, startPoint y: 202, endPoint x: 566, endPoint y: 190, distance: 302.6
click at [573, 192] on div "They rank above the first lieutenant and directly below the major." at bounding box center [602, 189] width 272 height 17
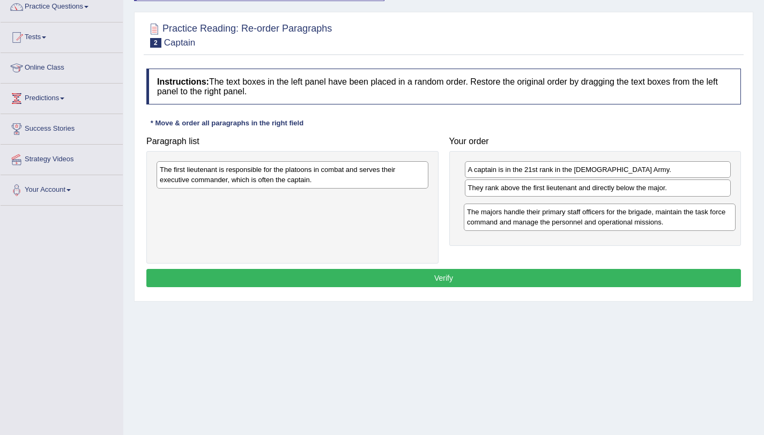
drag, startPoint x: 325, startPoint y: 177, endPoint x: 648, endPoint y: 211, distance: 325.1
click at [651, 215] on div "The majors handle their primary staff officers for the brigade, maintain the ta…" at bounding box center [600, 217] width 272 height 27
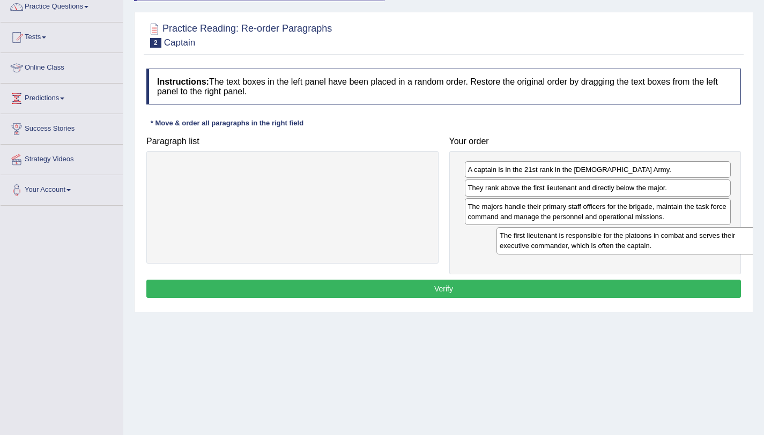
drag, startPoint x: 308, startPoint y: 176, endPoint x: 648, endPoint y: 242, distance: 346.3
click at [648, 242] on div "The first lieutenant is responsible for the platoons in combat and serves their…" at bounding box center [632, 240] width 272 height 27
click at [573, 290] on button "Verify" at bounding box center [443, 289] width 595 height 18
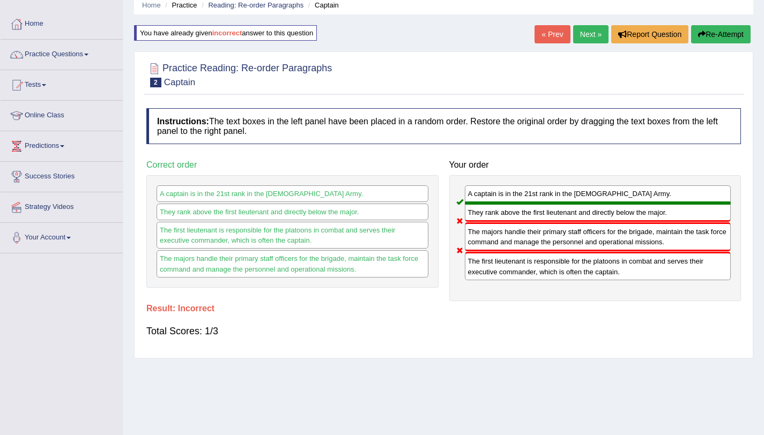
scroll to position [0, 0]
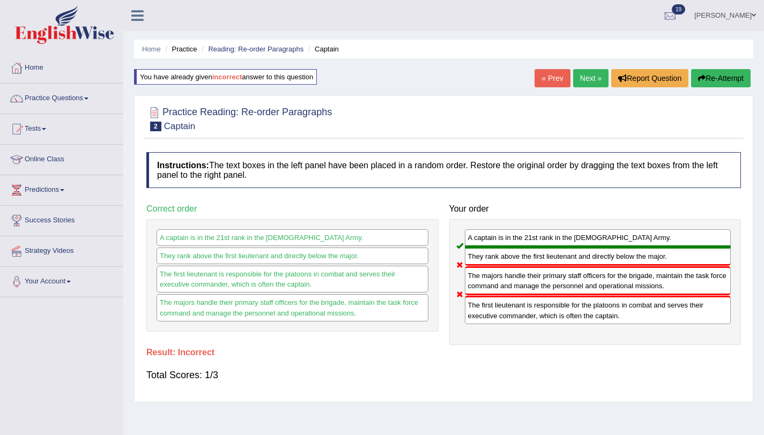
click at [703, 73] on button "Re-Attempt" at bounding box center [721, 78] width 60 height 18
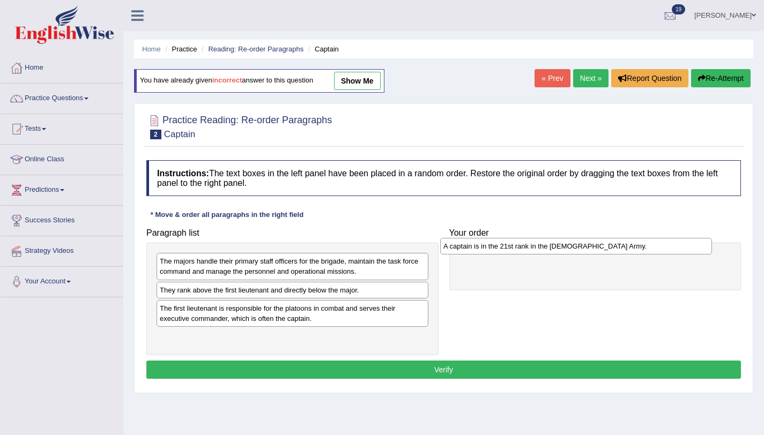
drag, startPoint x: 246, startPoint y: 291, endPoint x: 530, endPoint y: 247, distance: 287.0
click at [530, 247] on div "A captain is in the 21st rank in the [DEMOGRAPHIC_DATA] Army." at bounding box center [576, 246] width 272 height 17
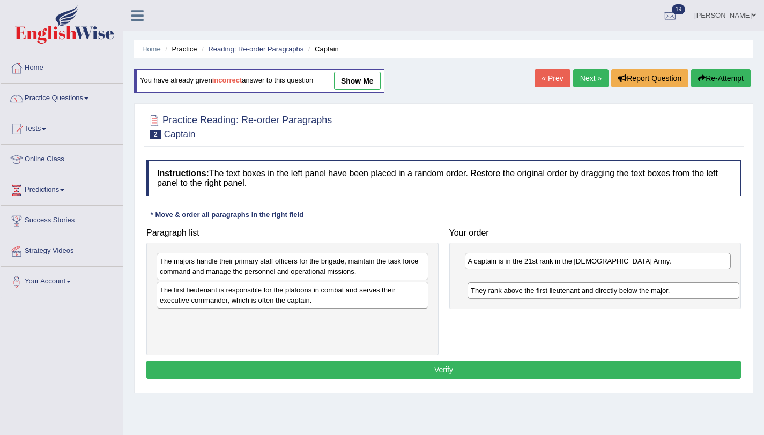
drag, startPoint x: 342, startPoint y: 285, endPoint x: 654, endPoint y: 285, distance: 312.0
click at [654, 285] on div "They rank above the first lieutenant and directly below the major." at bounding box center [604, 291] width 272 height 17
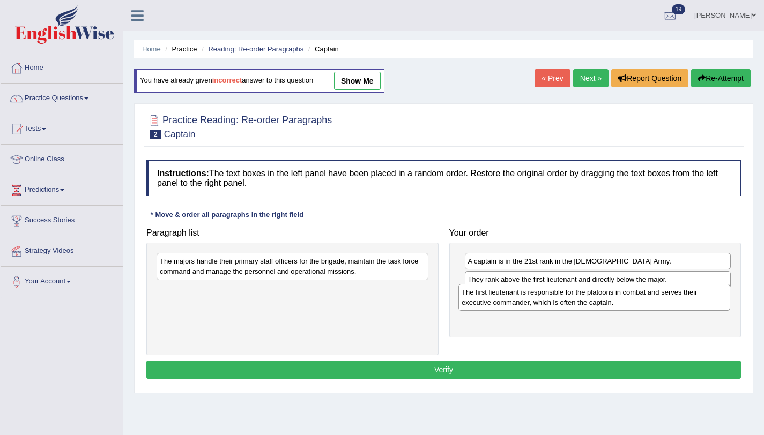
drag, startPoint x: 246, startPoint y: 305, endPoint x: 518, endPoint y: 295, distance: 272.0
click at [518, 295] on div "The first lieutenant is responsible for the platoons in combat and serves their…" at bounding box center [594, 297] width 272 height 27
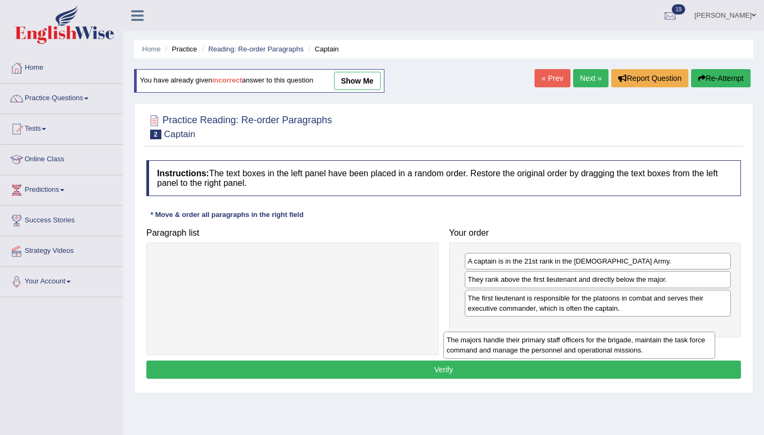
drag, startPoint x: 356, startPoint y: 302, endPoint x: 632, endPoint y: 341, distance: 278.9
click at [632, 341] on div "The majors handle their primary staff officers for the brigade, maintain the ta…" at bounding box center [579, 345] width 272 height 27
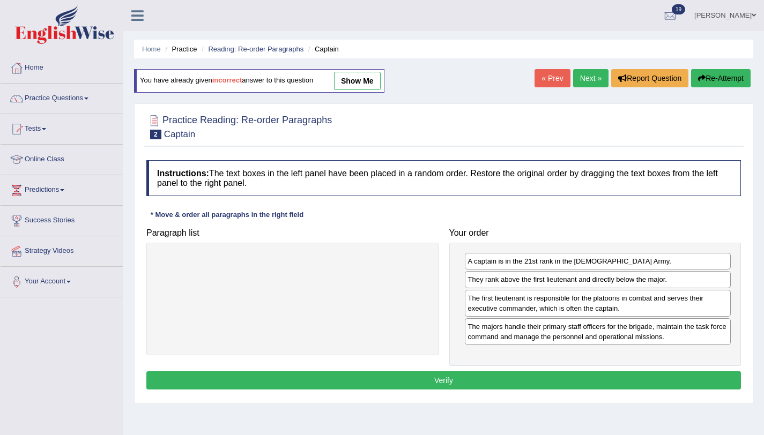
click at [587, 385] on button "Verify" at bounding box center [443, 381] width 595 height 18
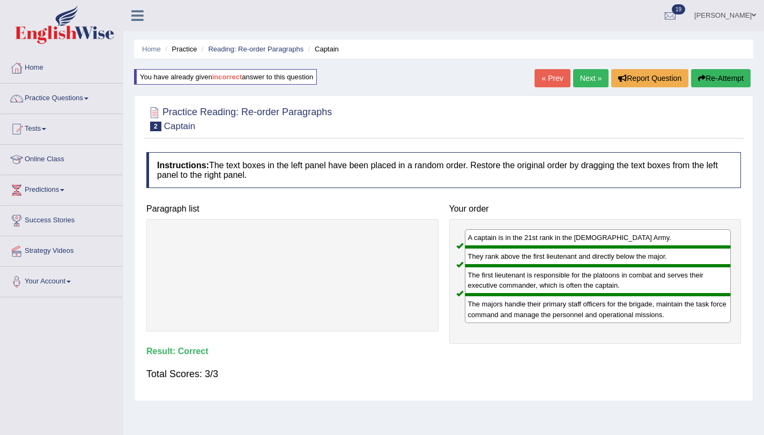
click at [592, 83] on link "Next »" at bounding box center [590, 78] width 35 height 18
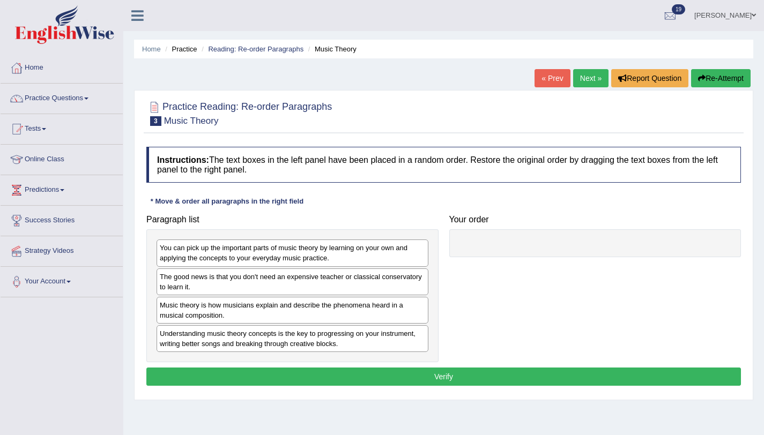
scroll to position [128, 0]
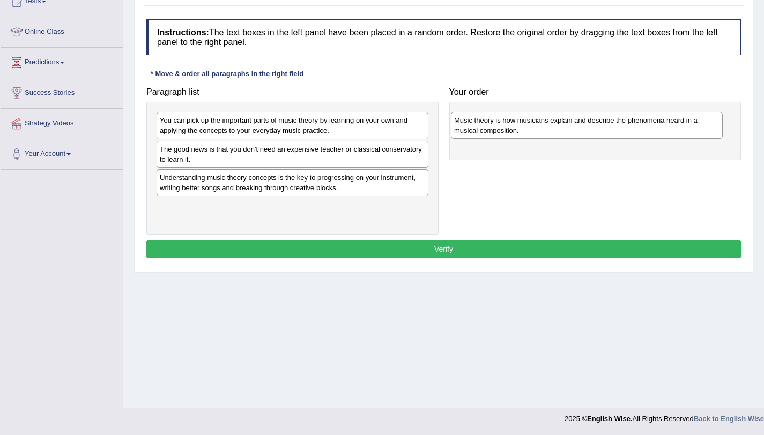
drag, startPoint x: 220, startPoint y: 186, endPoint x: 514, endPoint y: 128, distance: 299.9
click at [514, 128] on div "Music theory is how musicians explain and describe the phenomena heard in a mus…" at bounding box center [587, 125] width 272 height 27
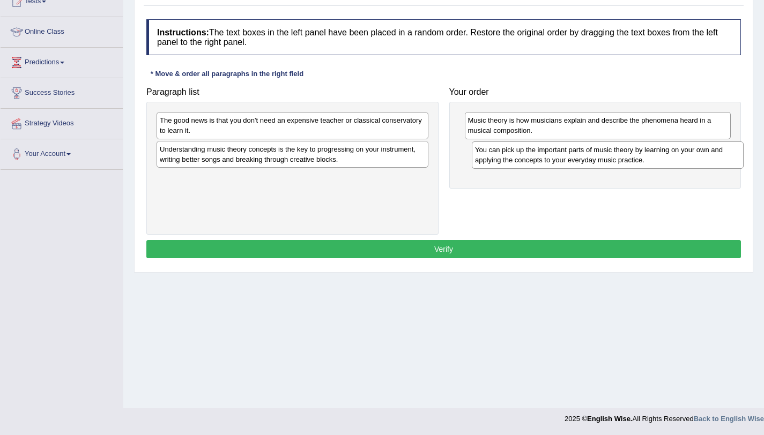
drag, startPoint x: 291, startPoint y: 126, endPoint x: 606, endPoint y: 155, distance: 316.6
click at [606, 155] on div "You can pick up the important parts of music theory by learning on your own and…" at bounding box center [608, 155] width 272 height 27
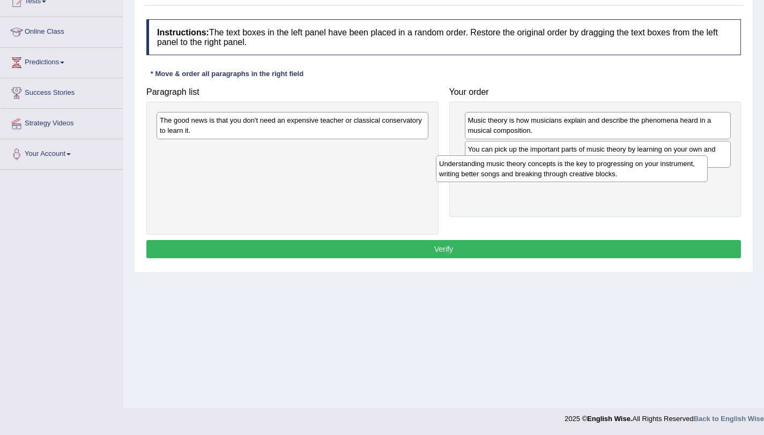
drag, startPoint x: 292, startPoint y: 162, endPoint x: 565, endPoint y: 175, distance: 273.7
click at [565, 175] on div "Understanding music theory concepts is the key to progressing on your instrumen…" at bounding box center [572, 168] width 272 height 27
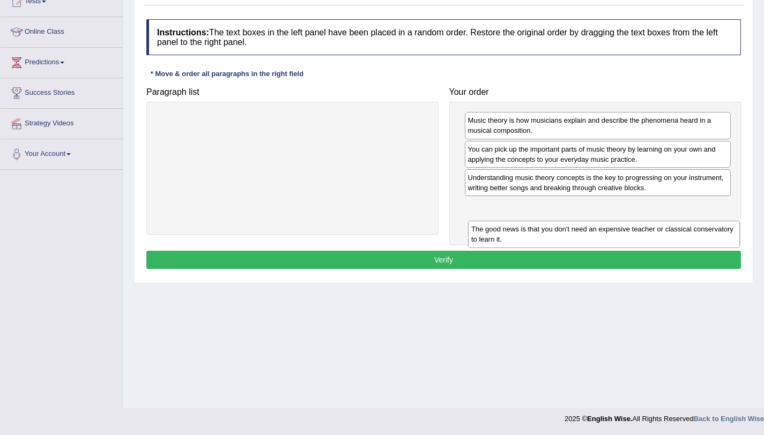
drag, startPoint x: 318, startPoint y: 144, endPoint x: 606, endPoint y: 214, distance: 296.9
click at [607, 224] on div "The good news is that you don't need an expensive teacher or classical conserva…" at bounding box center [604, 234] width 272 height 27
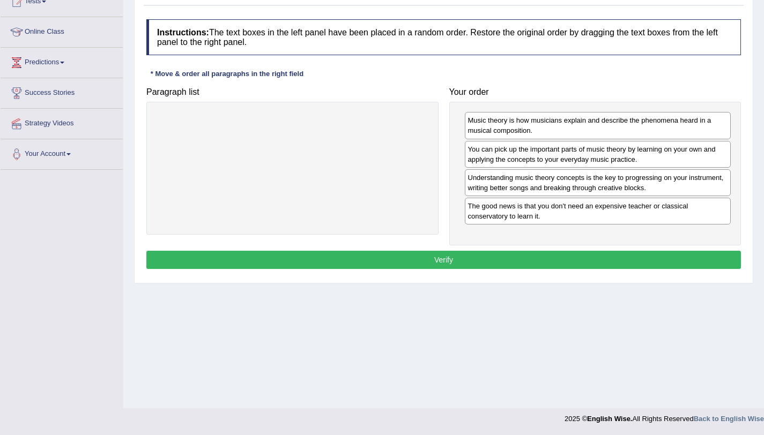
click at [583, 265] on button "Verify" at bounding box center [443, 260] width 595 height 18
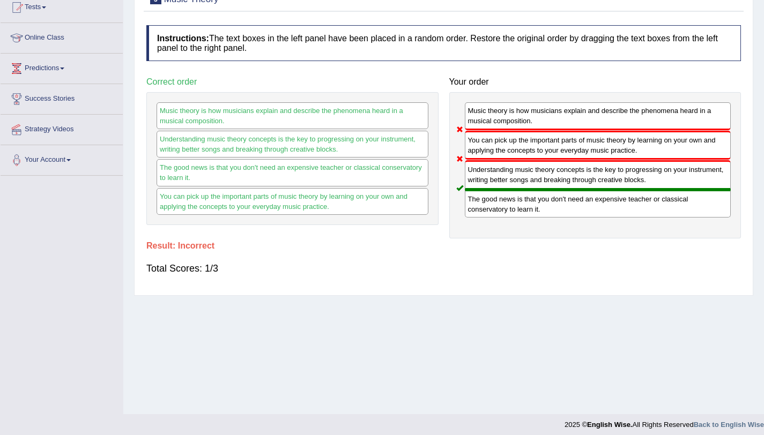
scroll to position [0, 0]
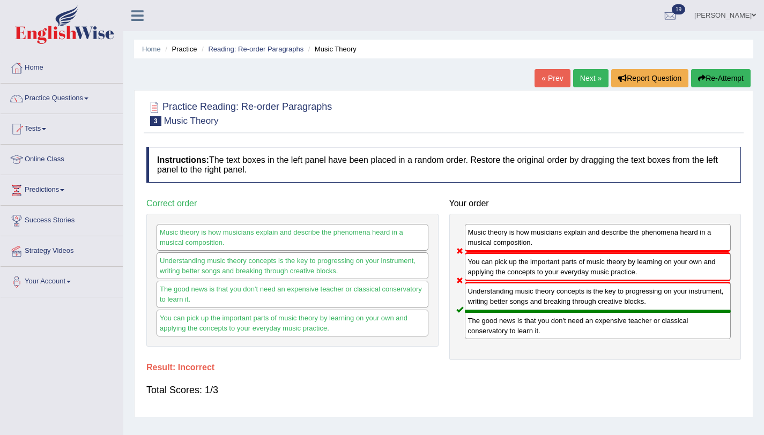
click at [730, 71] on button "Re-Attempt" at bounding box center [721, 78] width 60 height 18
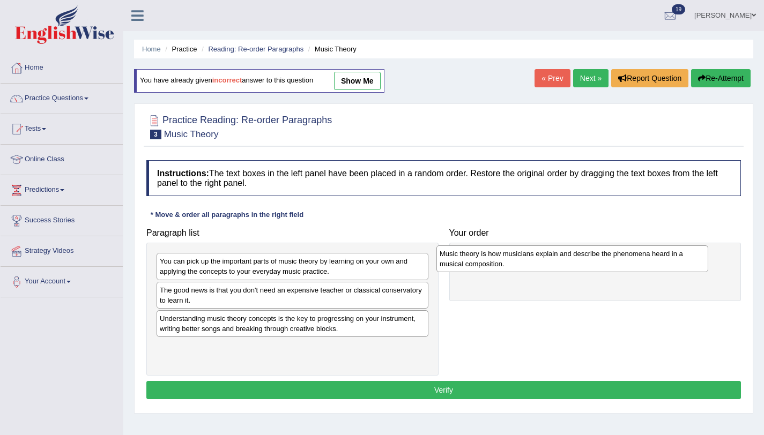
drag, startPoint x: 221, startPoint y: 325, endPoint x: 503, endPoint y: 253, distance: 291.7
click at [503, 253] on div "Music theory is how musicians explain and describe the phenomena heard in a mus…" at bounding box center [572, 259] width 272 height 27
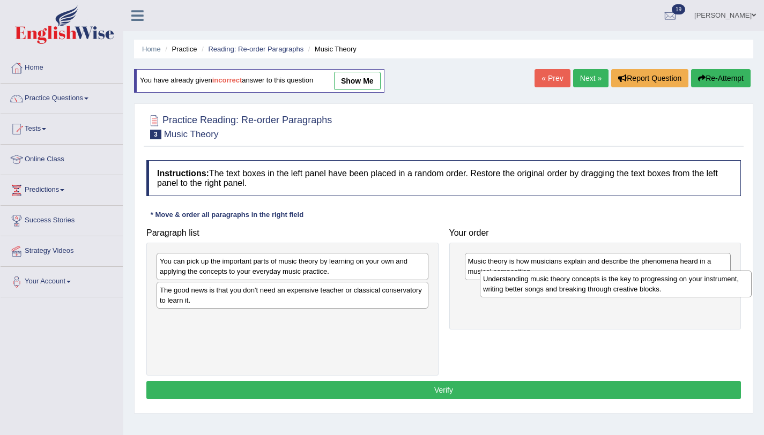
drag, startPoint x: 270, startPoint y: 333, endPoint x: 531, endPoint y: 290, distance: 264.7
click at [531, 290] on div "Understanding music theory concepts is the key to progressing on your instrumen…" at bounding box center [616, 284] width 272 height 27
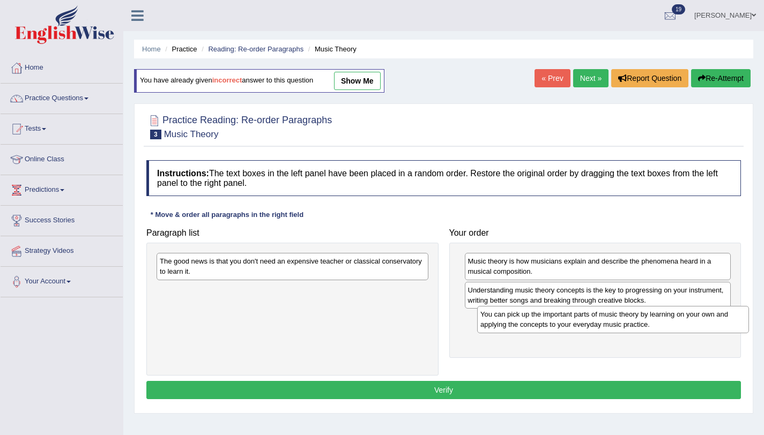
drag, startPoint x: 265, startPoint y: 279, endPoint x: 542, endPoint y: 312, distance: 278.6
click at [582, 325] on div "You can pick up the important parts of music theory by learning on your own and…" at bounding box center [613, 319] width 272 height 27
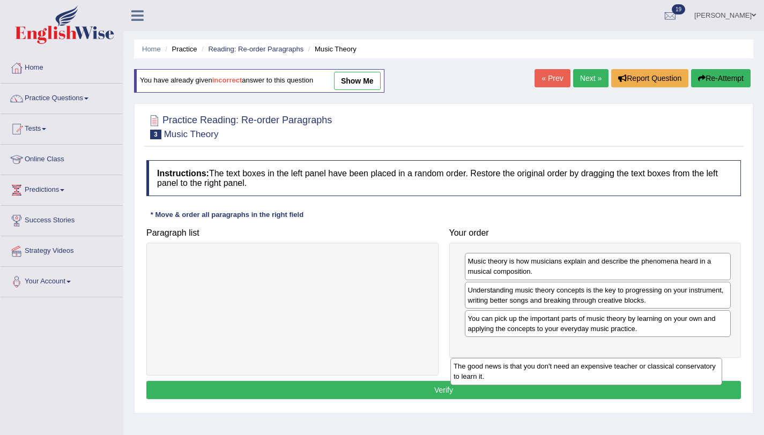
drag, startPoint x: 414, startPoint y: 290, endPoint x: 736, endPoint y: 364, distance: 329.7
click at [722, 367] on div "The good news is that you don't need an expensive teacher or classical conserva…" at bounding box center [586, 371] width 272 height 27
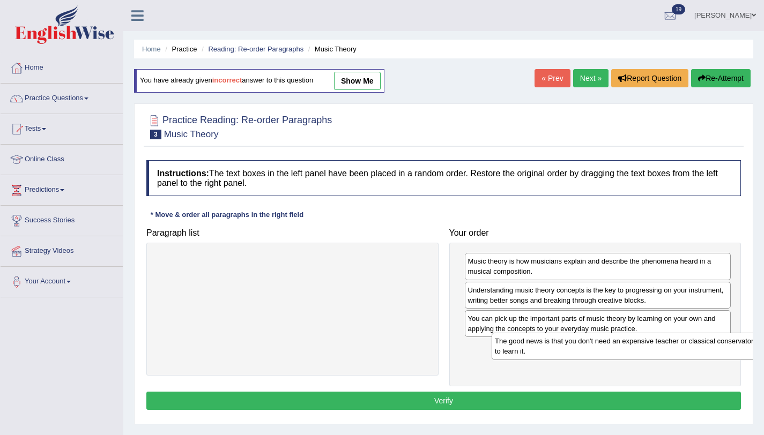
drag, startPoint x: 447, startPoint y: 288, endPoint x: 748, endPoint y: 354, distance: 308.3
click at [762, 345] on div "Home Practice Reading: Re-order Paragraphs Music Theory You have already given …" at bounding box center [443, 268] width 641 height 536
click at [703, 397] on button "Verify" at bounding box center [443, 401] width 595 height 18
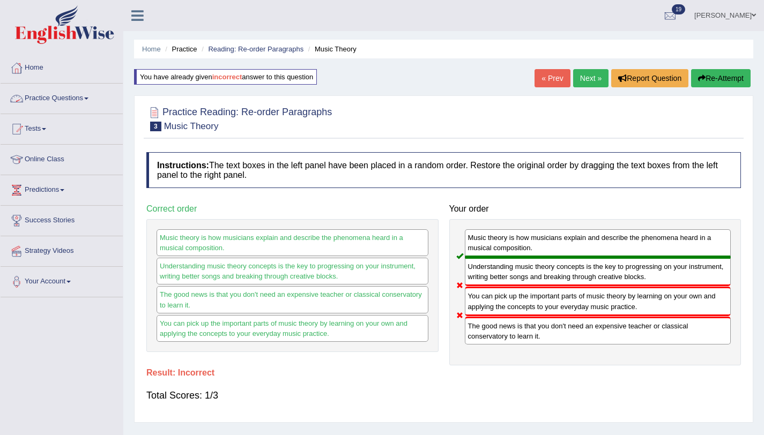
click at [29, 70] on link "Home" at bounding box center [62, 66] width 122 height 27
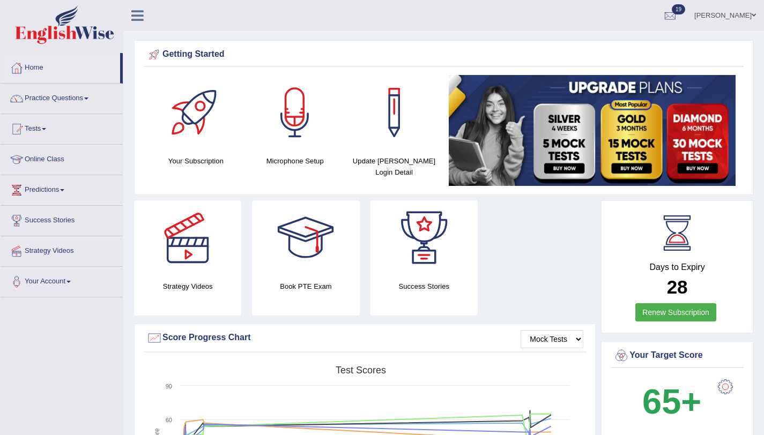
click at [756, 13] on link "Ali Ahmad Shafai" at bounding box center [725, 14] width 78 height 28
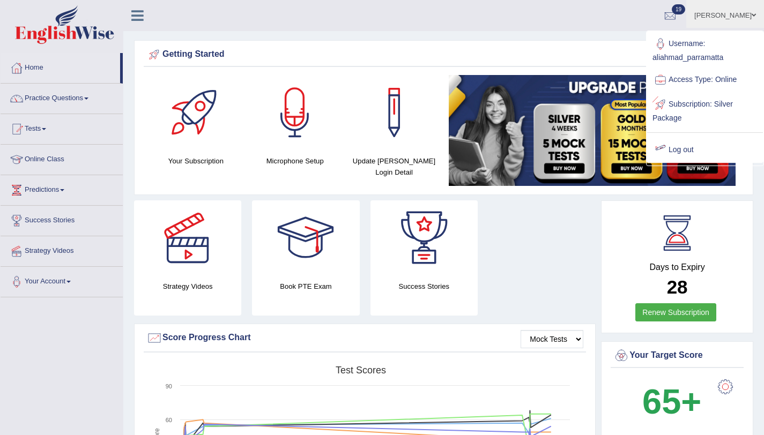
click at [692, 149] on link "Log out" at bounding box center [705, 150] width 116 height 25
